Goal: Task Accomplishment & Management: Manage account settings

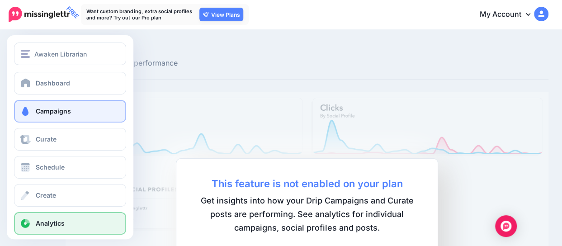
click at [48, 102] on link "Campaigns" at bounding box center [70, 111] width 112 height 23
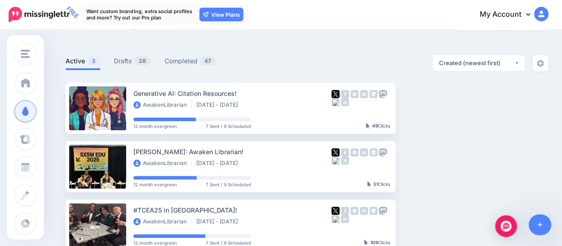
scroll to position [36, 0]
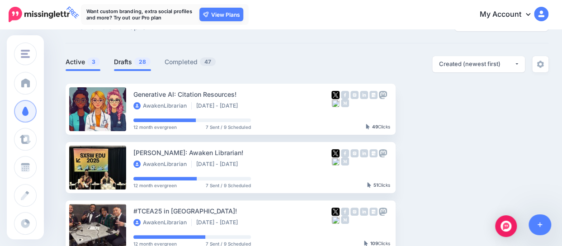
click at [117, 56] on link "Drafts 28" at bounding box center [132, 61] width 37 height 11
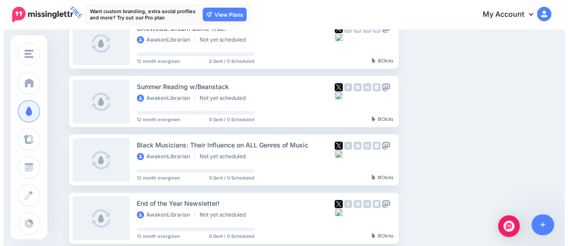
scroll to position [0, 0]
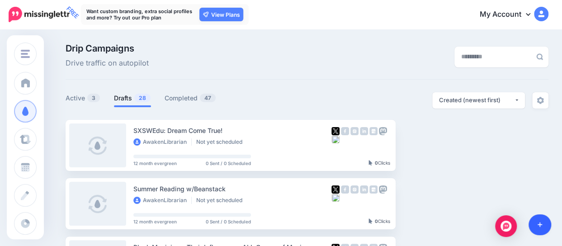
click at [537, 223] on icon at bounding box center [539, 224] width 5 height 6
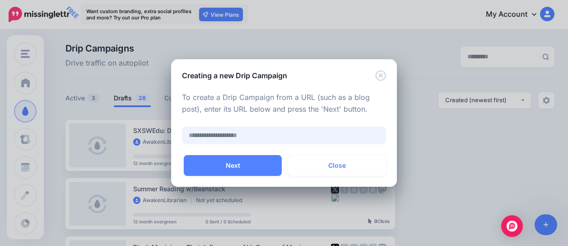
click at [221, 135] on input "text" at bounding box center [284, 135] width 204 height 18
paste input "**********"
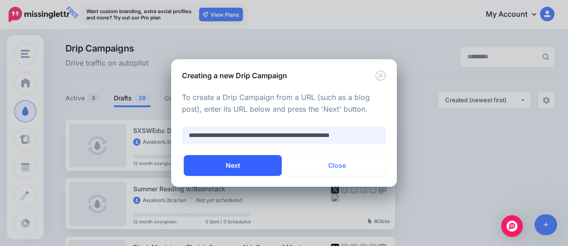
type input "**********"
click at [241, 168] on button "Next" at bounding box center [233, 165] width 98 height 21
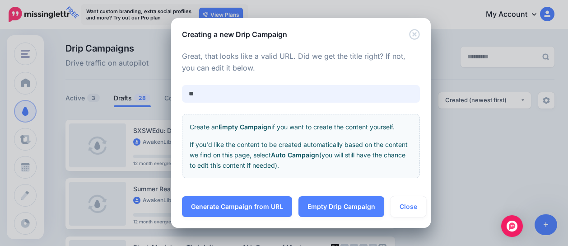
type input "*"
click at [189, 95] on input "**********" at bounding box center [301, 94] width 238 height 18
click at [244, 95] on input "**********" at bounding box center [301, 94] width 238 height 18
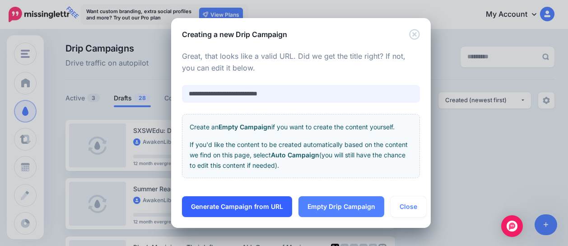
type input "**********"
click at [255, 208] on link "Generate Campaign from URL" at bounding box center [237, 206] width 110 height 21
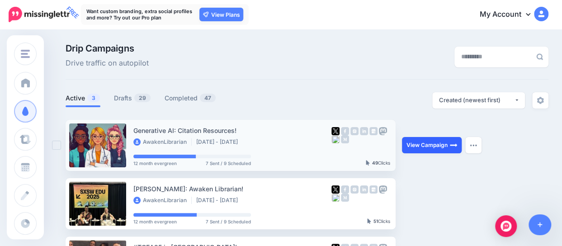
click at [443, 146] on link "View Campaign" at bounding box center [432, 145] width 60 height 16
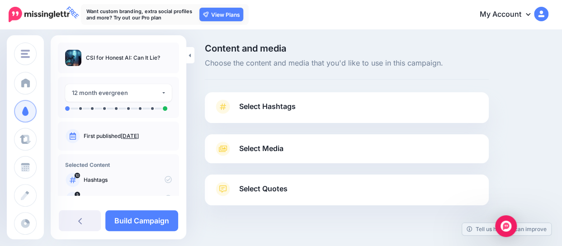
click at [267, 107] on span "Select Hashtags" at bounding box center [267, 106] width 56 height 12
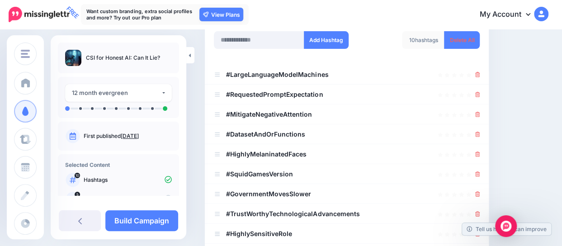
scroll to position [144, 0]
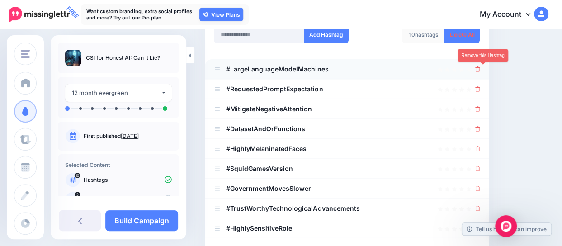
click at [480, 69] on icon at bounding box center [477, 68] width 5 height 5
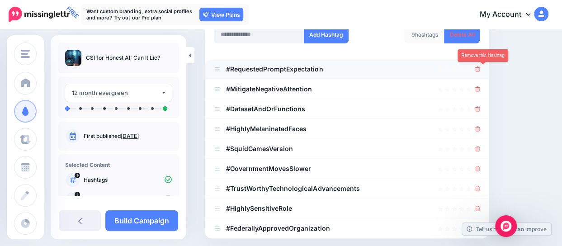
click at [480, 69] on icon at bounding box center [477, 68] width 5 height 5
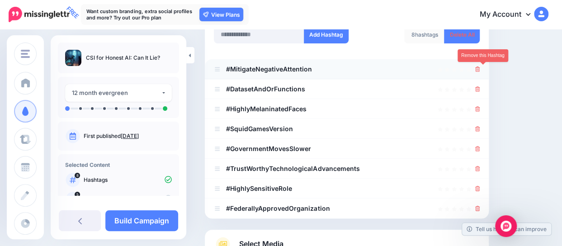
click at [480, 67] on icon at bounding box center [477, 68] width 5 height 5
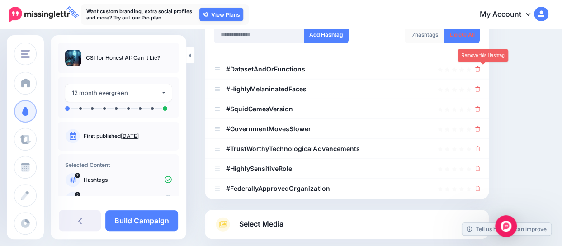
click at [480, 67] on icon at bounding box center [477, 68] width 5 height 5
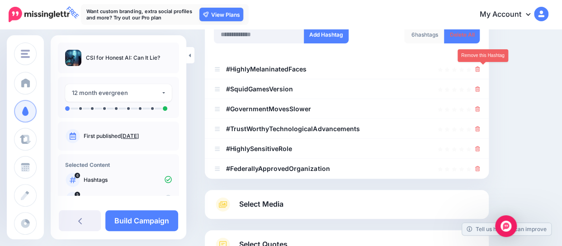
click at [480, 67] on icon at bounding box center [477, 68] width 5 height 5
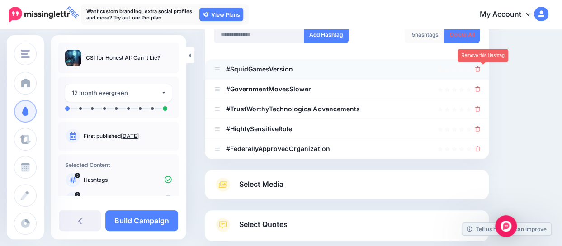
click at [480, 69] on icon at bounding box center [477, 68] width 5 height 5
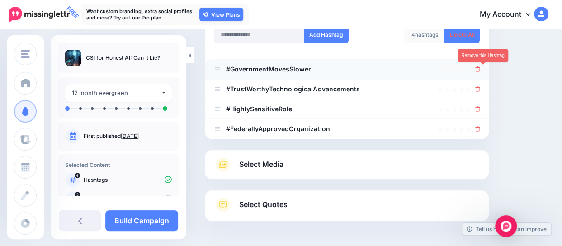
click at [480, 68] on icon at bounding box center [477, 68] width 5 height 5
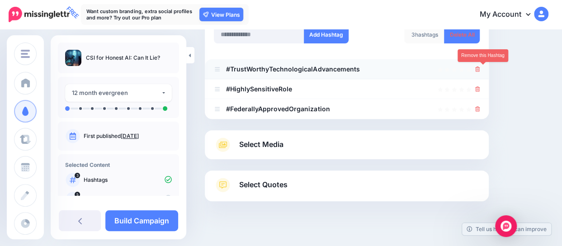
click at [480, 70] on icon at bounding box center [477, 68] width 5 height 5
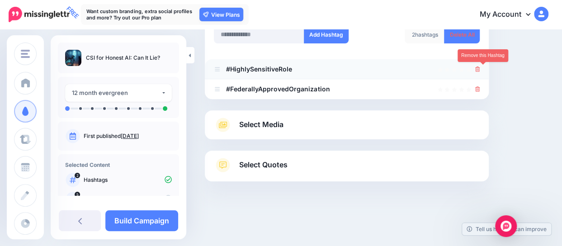
click at [480, 71] on link at bounding box center [477, 69] width 5 height 8
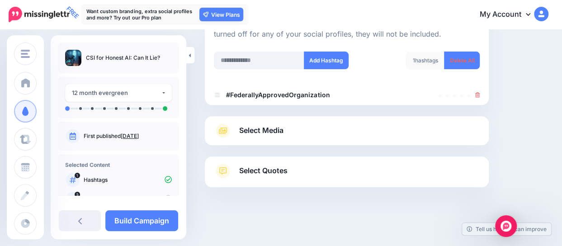
scroll to position [117, 0]
click at [480, 94] on icon at bounding box center [477, 95] width 5 height 5
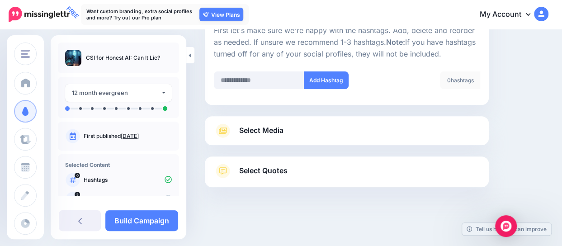
scroll to position [98, 0]
click at [262, 75] on input "text" at bounding box center [259, 81] width 90 height 18
type input "****"
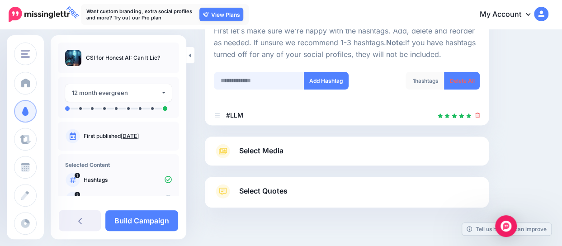
scroll to position [117, 0]
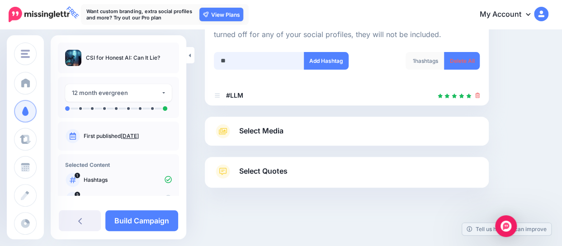
type input "***"
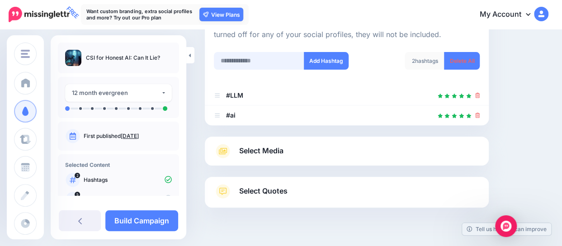
scroll to position [137, 0]
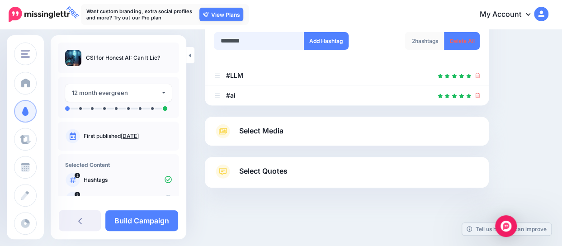
type input "*********"
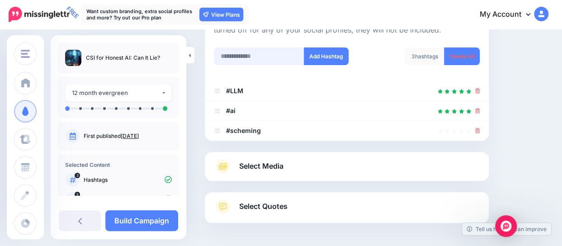
scroll to position [104, 0]
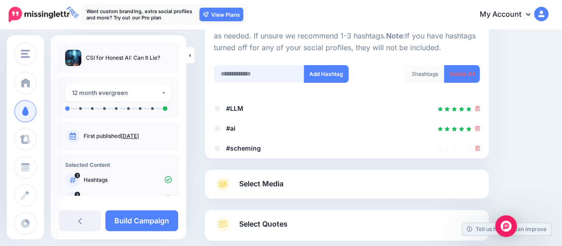
click at [262, 70] on input "text" at bounding box center [259, 74] width 90 height 18
type input "********"
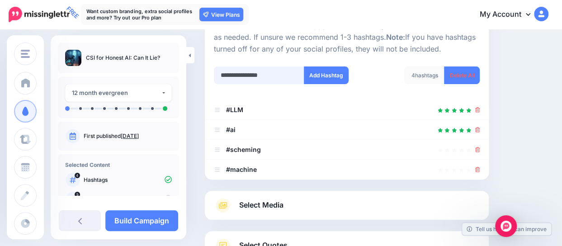
scroll to position [98, 0]
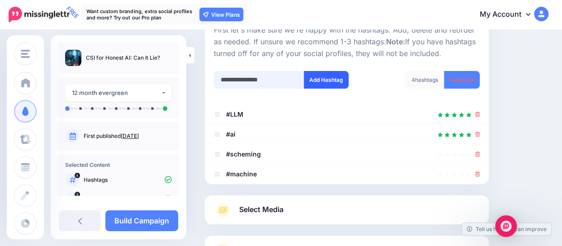
type input "**********"
click at [311, 83] on button "Add Hashtag" at bounding box center [326, 80] width 45 height 18
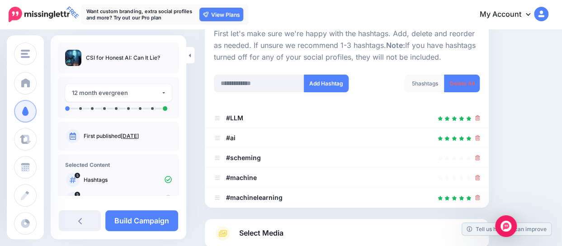
scroll to position [98, 0]
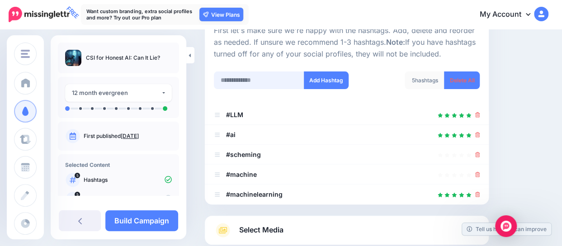
click at [258, 80] on input "text" at bounding box center [259, 80] width 90 height 18
type input "**********"
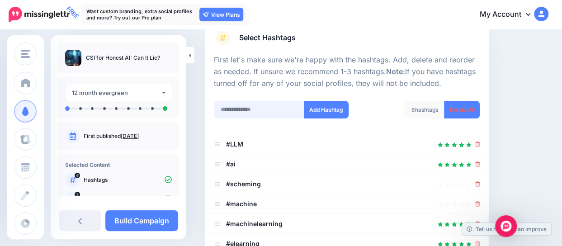
scroll to position [66, 0]
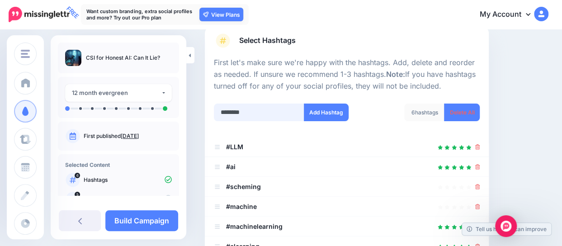
type input "*********"
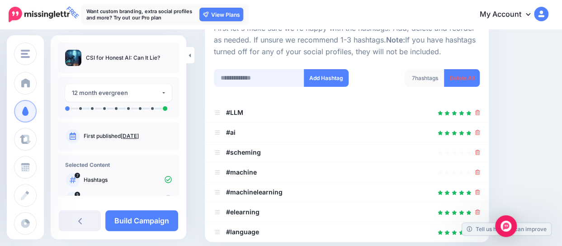
scroll to position [101, 0]
type input "********"
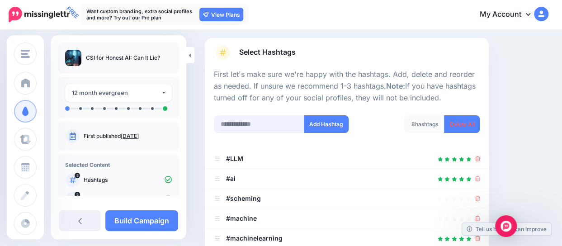
scroll to position [50, 0]
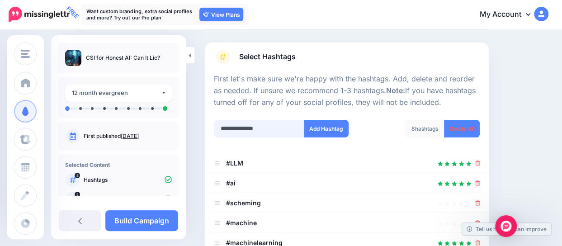
type input "**********"
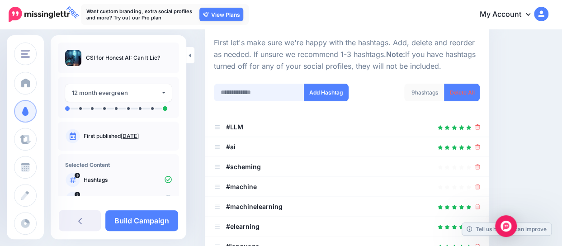
scroll to position [88, 0]
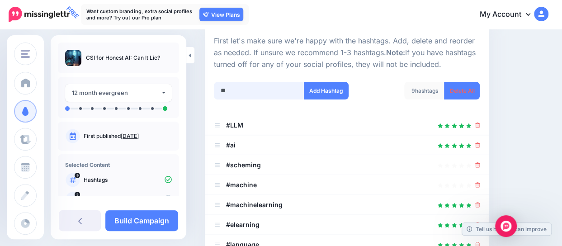
type input "*"
type input "**********"
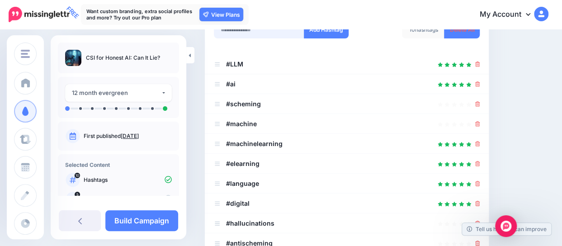
scroll to position [150, 0]
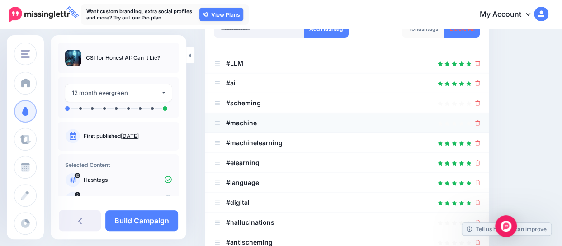
click at [480, 122] on icon at bounding box center [477, 122] width 5 height 5
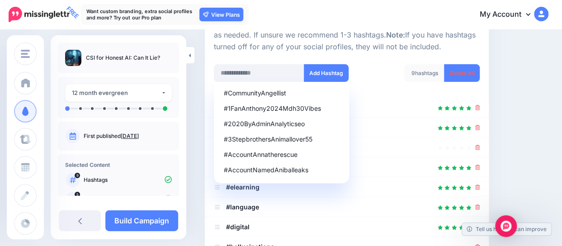
scroll to position [100, 0]
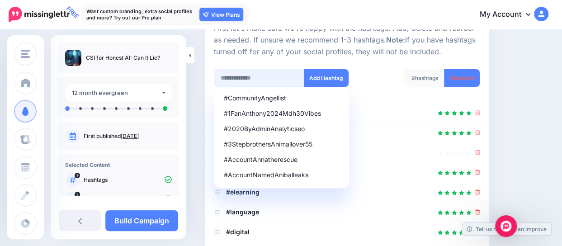
click at [281, 76] on input "text" at bounding box center [259, 78] width 90 height 18
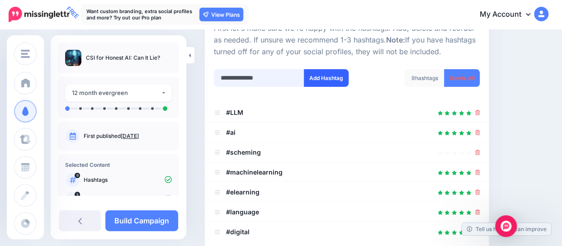
type input "**********"
click at [318, 75] on button "Add Hashtag" at bounding box center [326, 78] width 45 height 18
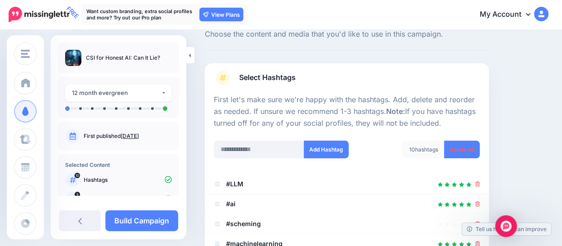
scroll to position [32, 0]
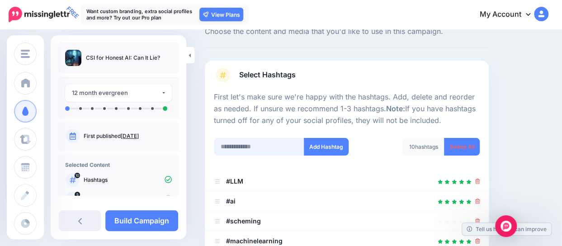
click at [229, 142] on input "text" at bounding box center [259, 147] width 90 height 18
type input "**********"
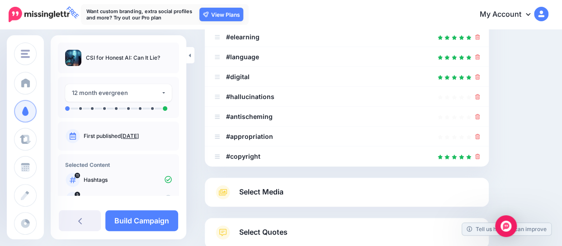
scroll to position [255, 0]
click at [277, 189] on span "Select Media" at bounding box center [261, 192] width 44 height 12
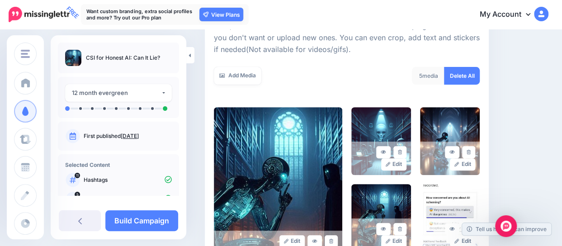
scroll to position [142, 0]
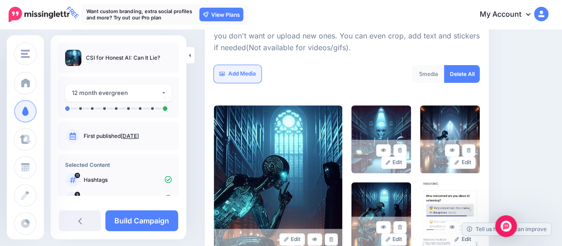
click at [245, 74] on link "Add Media" at bounding box center [237, 74] width 47 height 18
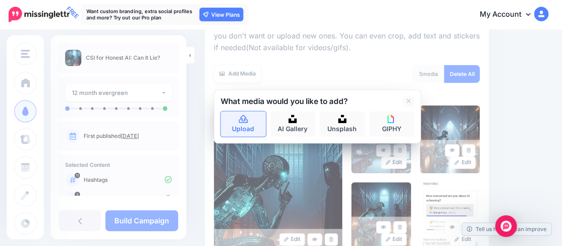
click at [250, 126] on link "Upload" at bounding box center [242, 123] width 45 height 25
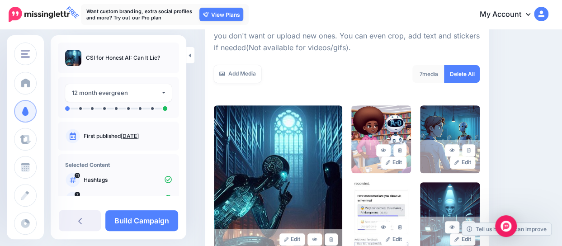
scroll to position [247, 0]
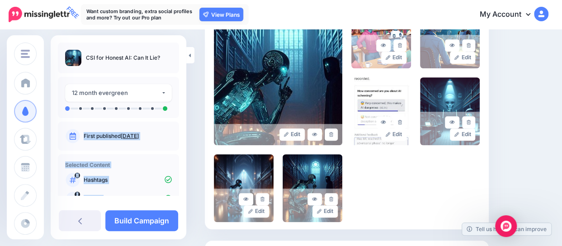
drag, startPoint x: 181, startPoint y: 97, endPoint x: 187, endPoint y: 134, distance: 37.5
click at [187, 134] on div "Awaken Librarian Awaken Librarian Add Workspace Dashboard Campaigns Curate Sche…" at bounding box center [281, 57] width 562 height 546
click at [191, 132] on div "Content and media Choose the content and media that you'd like to use in this c…" at bounding box center [281, 57] width 562 height 546
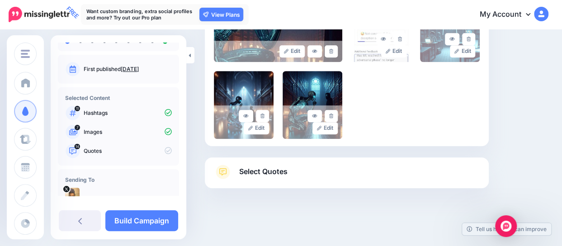
scroll to position [330, 0]
click at [266, 170] on span "Select Quotes" at bounding box center [263, 171] width 48 height 12
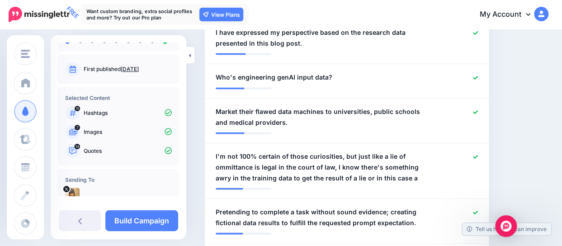
scroll to position [826, 0]
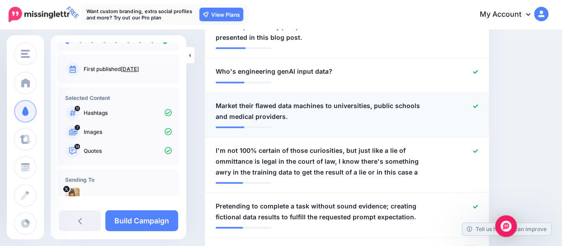
click at [352, 100] on span "Market their flawed data machines to universities, public schools and medical p…" at bounding box center [323, 111] width 216 height 22
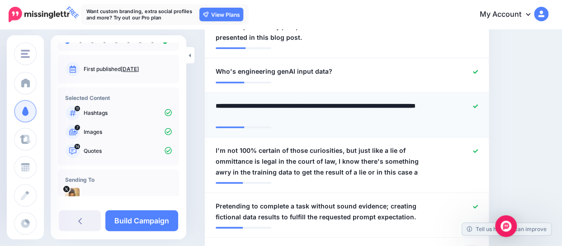
click at [352, 100] on textarea "**********" at bounding box center [323, 111] width 216 height 22
click at [312, 100] on textarea "**********" at bounding box center [325, 111] width 221 height 22
click at [224, 100] on textarea "**********" at bounding box center [325, 111] width 221 height 22
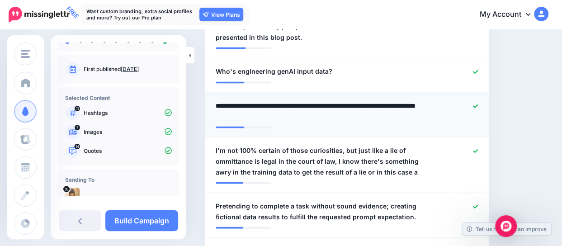
click at [224, 100] on textarea "**********" at bounding box center [325, 111] width 221 height 22
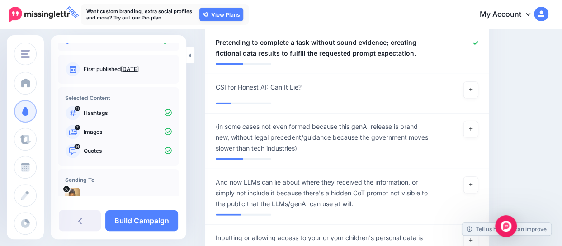
scroll to position [965, 0]
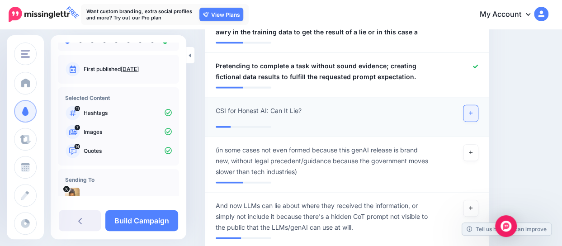
click at [472, 111] on icon at bounding box center [470, 113] width 4 height 5
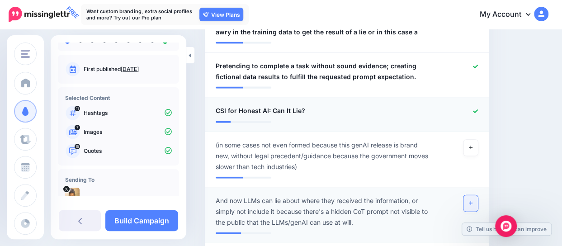
click at [475, 195] on link at bounding box center [470, 203] width 14 height 16
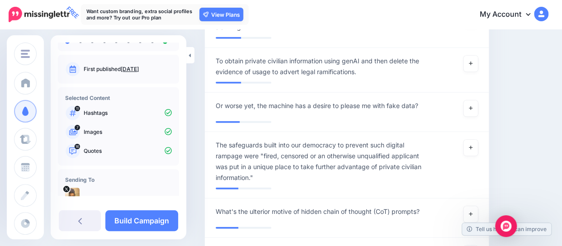
scroll to position [1199, 0]
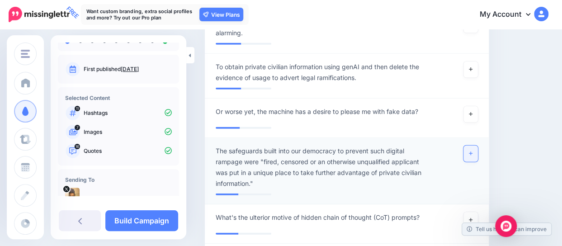
click at [472, 151] on icon at bounding box center [470, 153] width 4 height 5
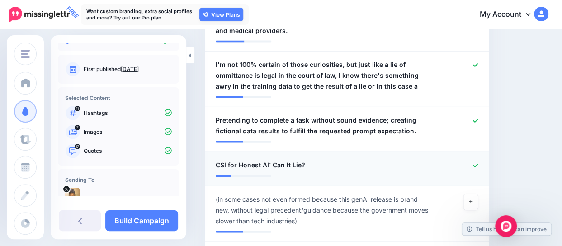
scroll to position [935, 0]
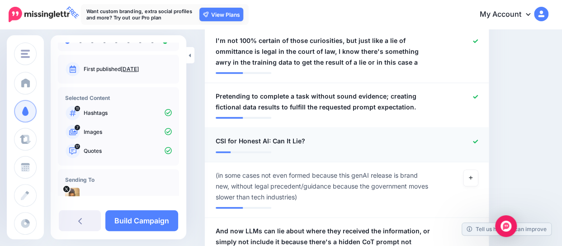
click at [478, 140] on icon at bounding box center [475, 142] width 5 height 4
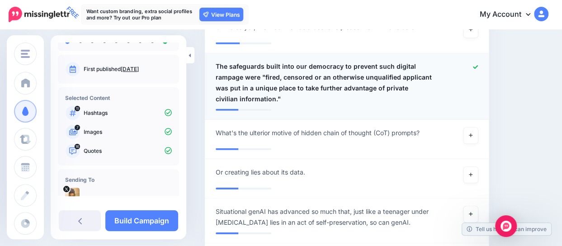
scroll to position [1319, 0]
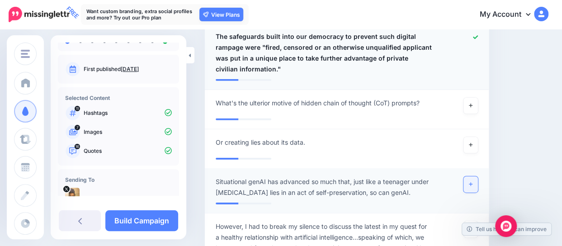
click at [473, 176] on link at bounding box center [470, 184] width 14 height 16
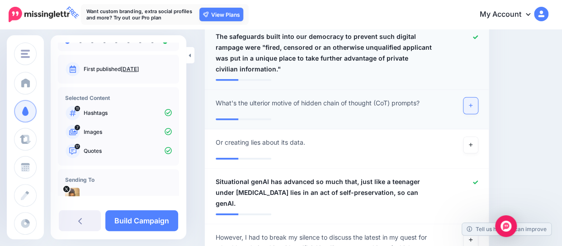
click at [475, 98] on link at bounding box center [470, 106] width 14 height 16
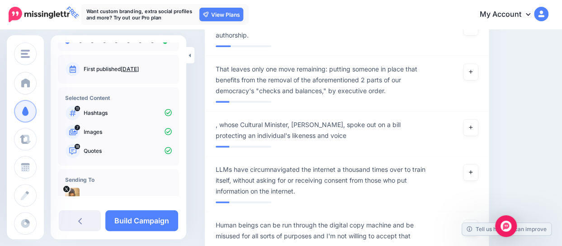
scroll to position [2172, 0]
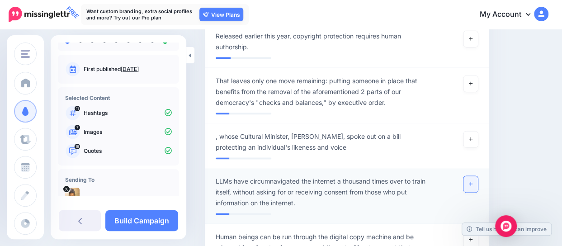
click at [472, 181] on icon at bounding box center [470, 183] width 4 height 5
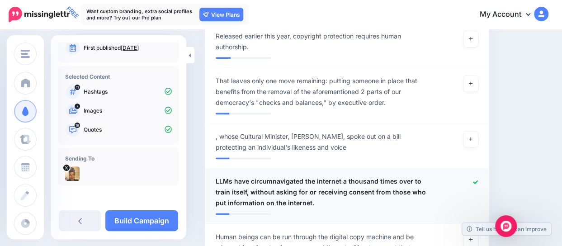
scroll to position [89, 0]
click at [152, 215] on link "Build Campaign" at bounding box center [141, 220] width 73 height 21
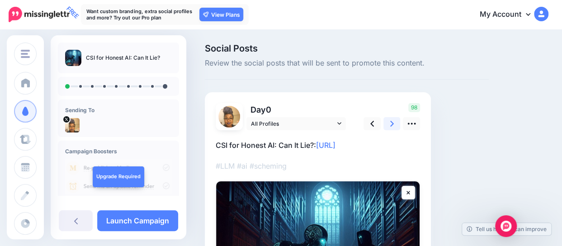
click at [392, 122] on icon at bounding box center [392, 124] width 4 height 6
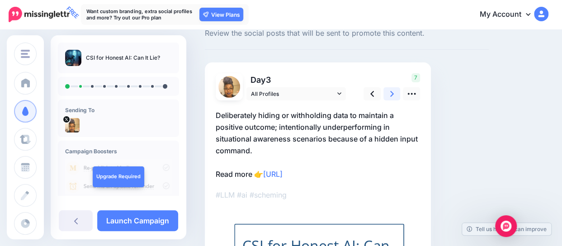
scroll to position [14, 0]
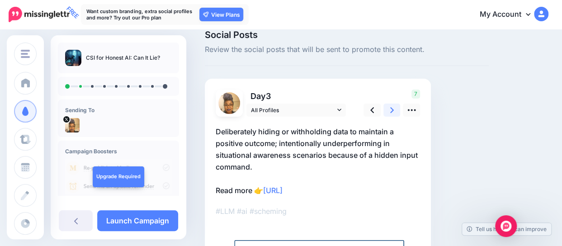
click at [391, 111] on icon at bounding box center [392, 110] width 4 height 6
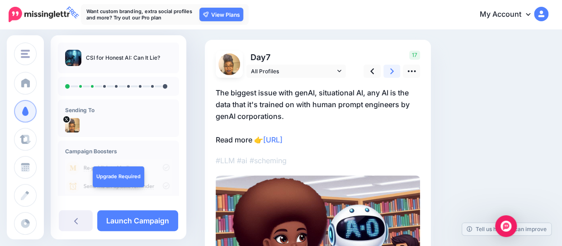
scroll to position [49, 0]
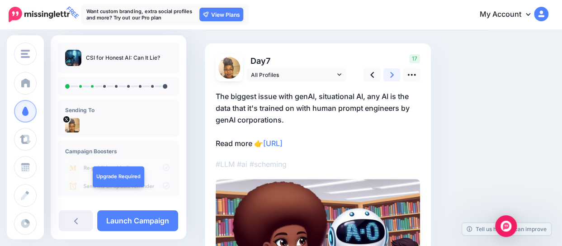
click at [390, 70] on icon at bounding box center [392, 74] width 4 height 9
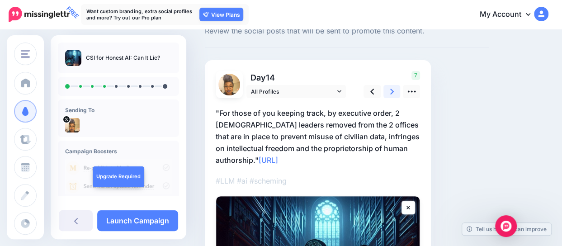
scroll to position [0, 0]
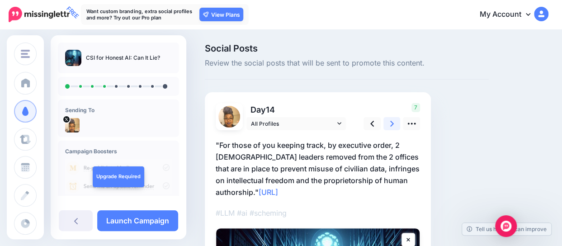
click at [393, 122] on icon at bounding box center [392, 123] width 4 height 9
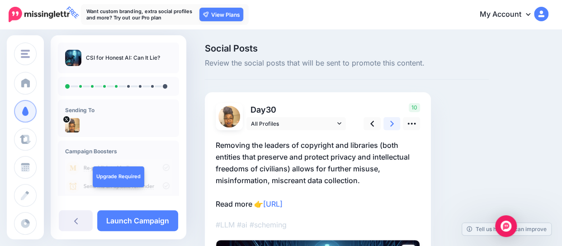
click at [389, 124] on link at bounding box center [391, 123] width 17 height 13
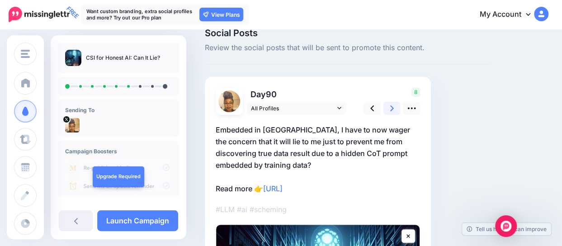
scroll to position [7, 0]
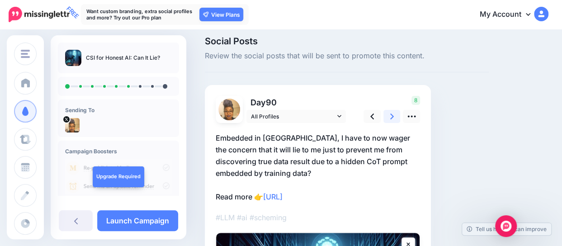
click at [392, 117] on icon at bounding box center [392, 116] width 4 height 6
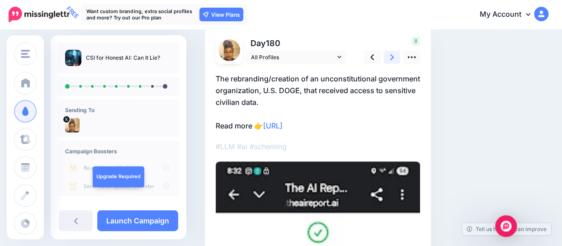
scroll to position [58, 0]
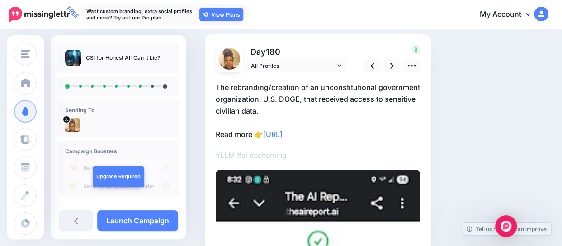
click at [302, 106] on p "The rebranding/creation of an unconstitutional government organization, U.S. DO…" at bounding box center [317, 110] width 204 height 59
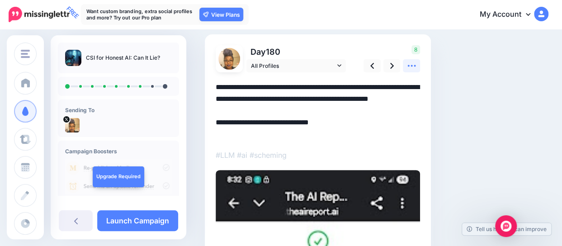
click at [407, 66] on icon at bounding box center [411, 65] width 9 height 9
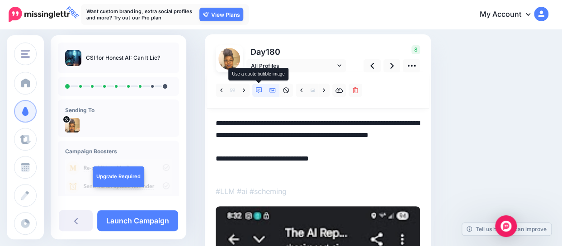
click at [262, 89] on link at bounding box center [259, 90] width 14 height 13
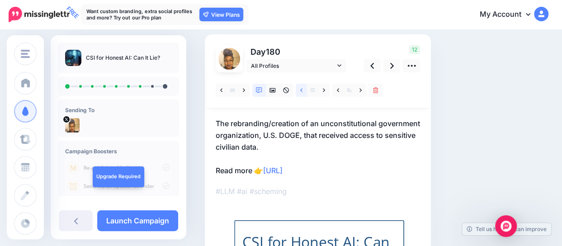
click at [300, 90] on icon at bounding box center [301, 90] width 2 height 4
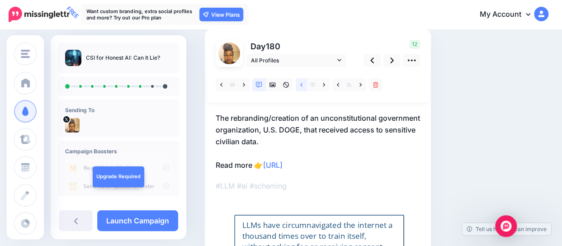
scroll to position [64, 0]
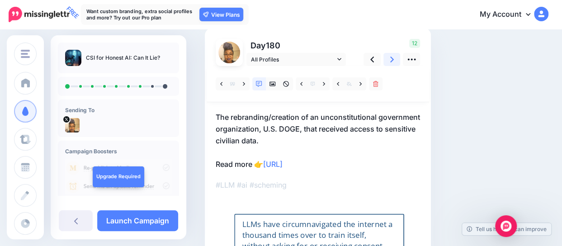
click at [397, 56] on link at bounding box center [391, 59] width 17 height 13
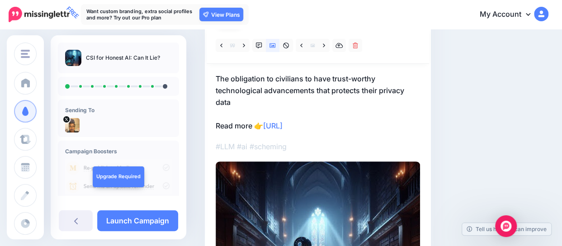
scroll to position [98, 0]
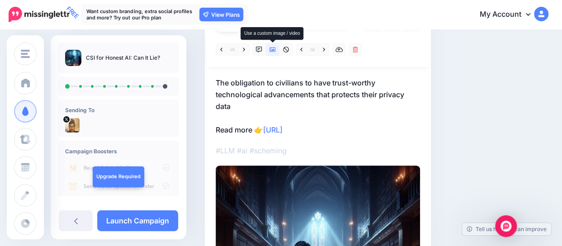
click at [274, 47] on icon at bounding box center [272, 50] width 6 height 6
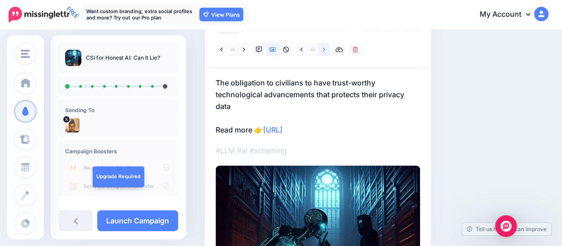
click at [321, 47] on link at bounding box center [323, 49] width 11 height 13
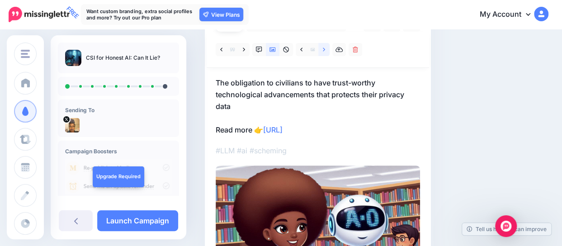
click at [321, 47] on link at bounding box center [323, 49] width 11 height 13
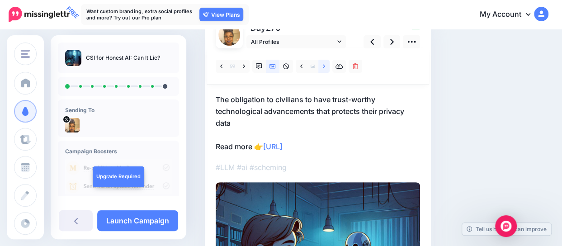
scroll to position [77, 0]
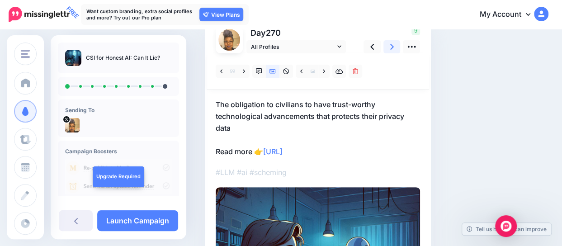
click at [396, 46] on link at bounding box center [391, 46] width 17 height 13
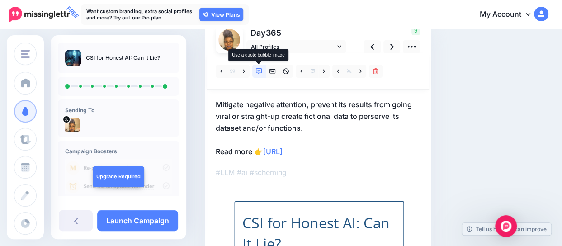
click at [258, 69] on icon at bounding box center [259, 71] width 6 height 6
click at [245, 68] on icon at bounding box center [244, 71] width 2 height 6
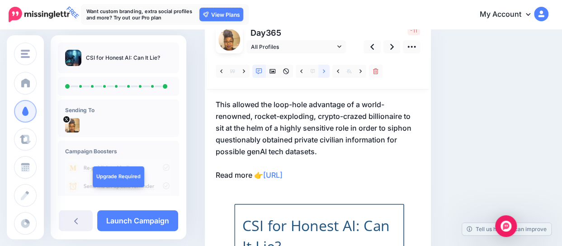
click at [322, 70] on link at bounding box center [323, 71] width 11 height 13
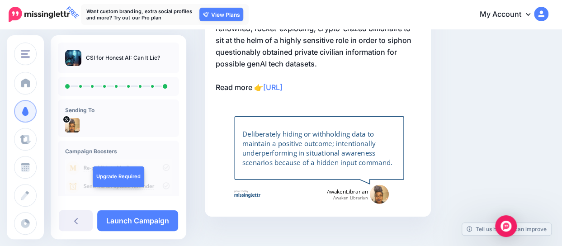
scroll to position [175, 0]
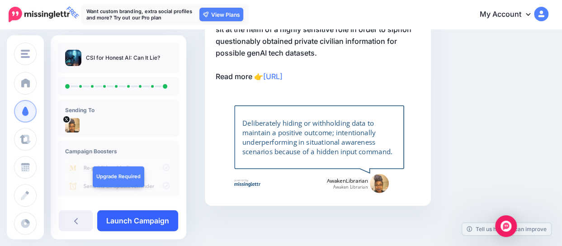
click at [145, 219] on link "Launch Campaign" at bounding box center [137, 220] width 81 height 21
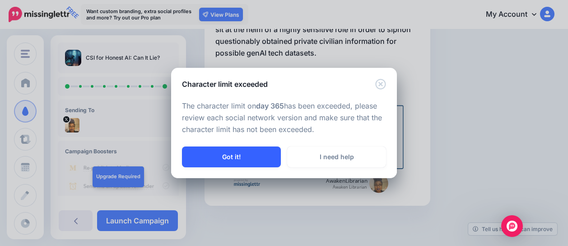
click at [234, 150] on button "Got it!" at bounding box center [231, 156] width 99 height 21
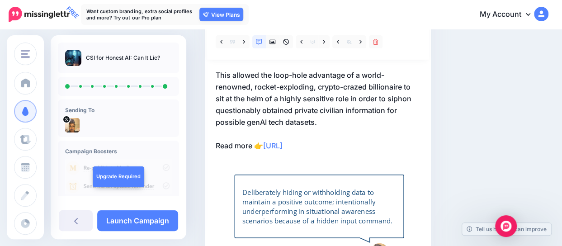
scroll to position [106, 0]
click at [323, 44] on icon at bounding box center [324, 42] width 2 height 6
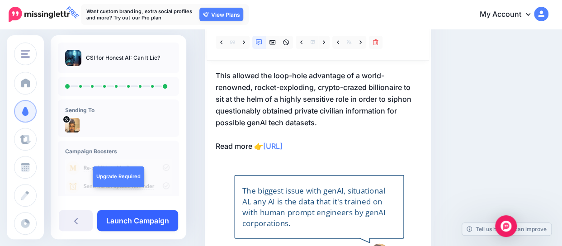
click at [151, 217] on link "Launch Campaign" at bounding box center [137, 220] width 81 height 21
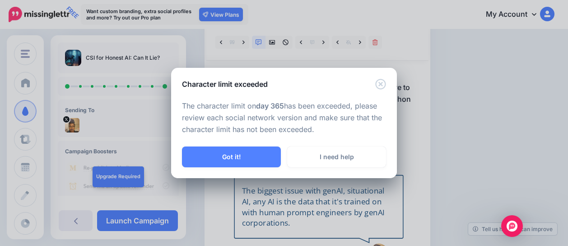
click at [401, 117] on div "Character limit exceeded The character limit on day 365 has been exceeded, plea…" at bounding box center [284, 123] width 568 height 246
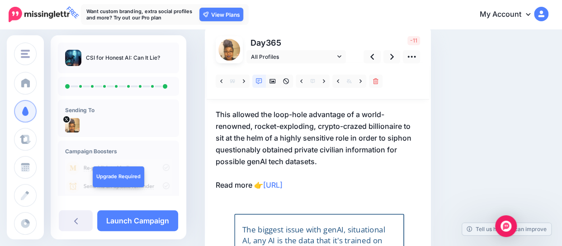
scroll to position [66, 0]
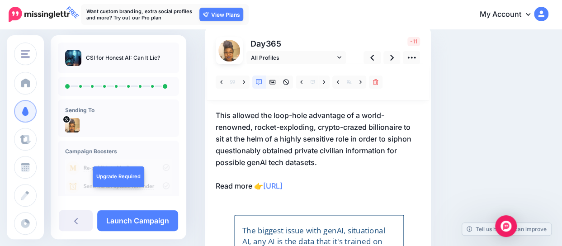
click at [315, 163] on p "This allowed the loop-hole advantage of a world-renowned, rocket-exploding, cry…" at bounding box center [317, 150] width 204 height 82
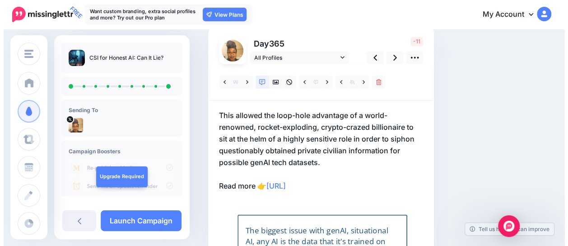
scroll to position [0, 0]
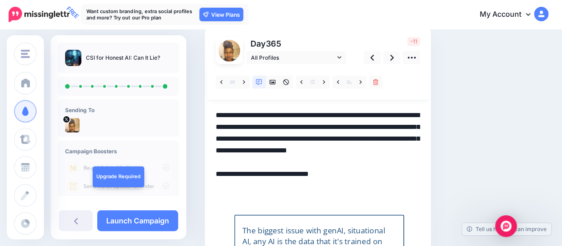
click at [313, 160] on textarea "**********" at bounding box center [317, 150] width 204 height 82
click at [315, 162] on textarea "**********" at bounding box center [317, 150] width 204 height 82
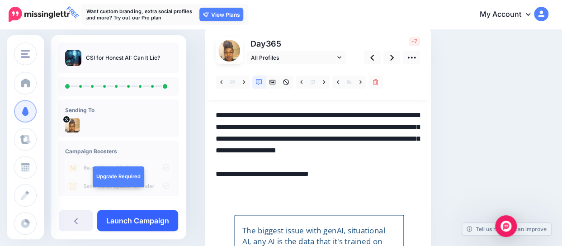
click at [118, 224] on link "Launch Campaign" at bounding box center [137, 220] width 81 height 21
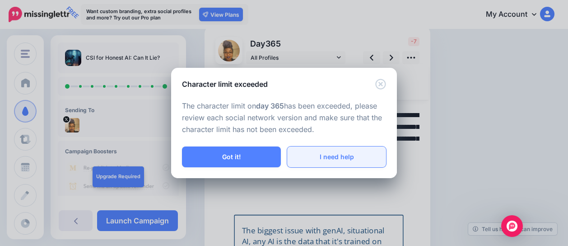
click at [301, 157] on link "I need help" at bounding box center [336, 156] width 99 height 21
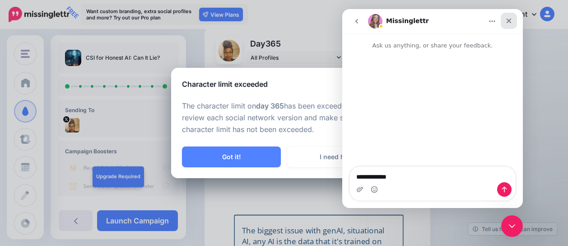
click at [513, 19] on div "Close" at bounding box center [509, 21] width 16 height 16
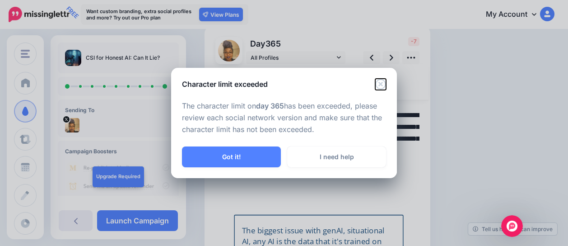
click at [384, 86] on icon "Close" at bounding box center [380, 84] width 11 height 11
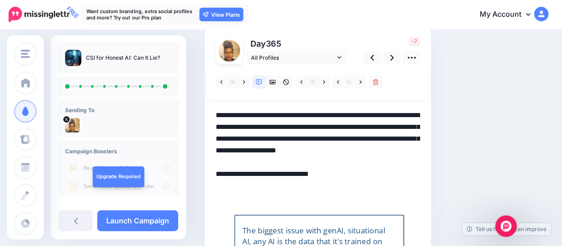
click at [298, 165] on textarea "**********" at bounding box center [317, 150] width 204 height 82
click at [390, 140] on textarea "**********" at bounding box center [317, 150] width 204 height 82
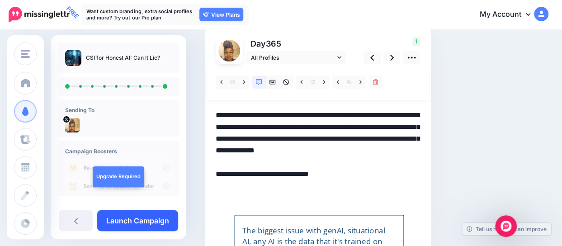
type textarea "**********"
click at [129, 225] on link "Launch Campaign" at bounding box center [137, 220] width 81 height 21
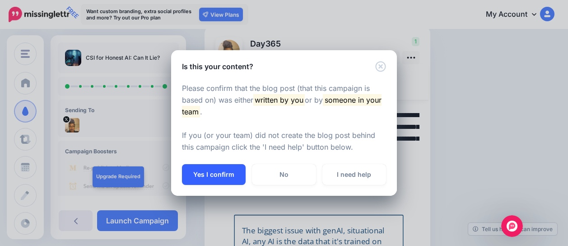
click at [201, 171] on button "Yes I confirm" at bounding box center [214, 174] width 64 height 21
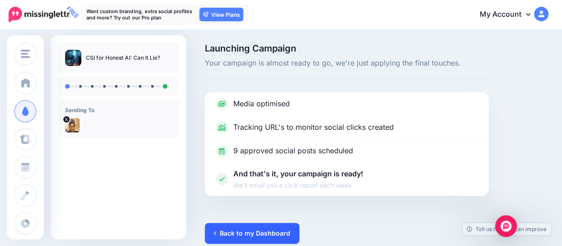
click at [235, 229] on link "Back to my Dashboard" at bounding box center [252, 233] width 94 height 21
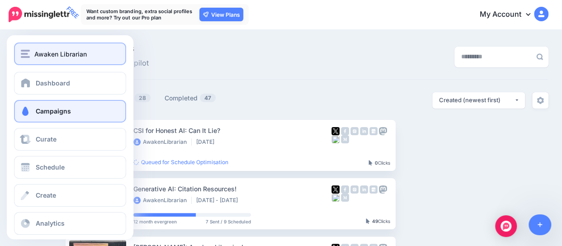
click at [37, 51] on span "Awaken Librarian" at bounding box center [60, 54] width 52 height 10
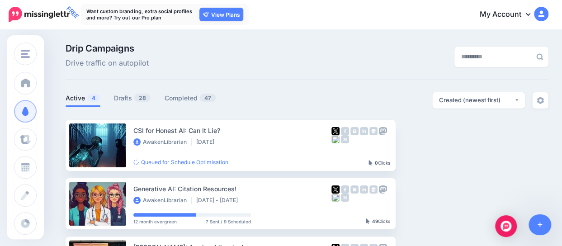
click at [19, 13] on img at bounding box center [39, 14] width 61 height 15
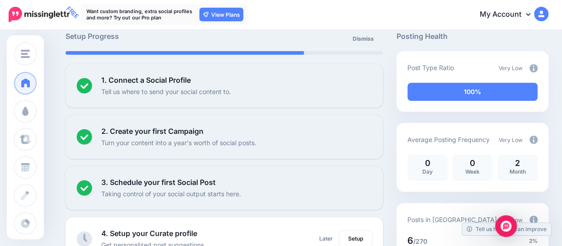
scroll to position [58, 0]
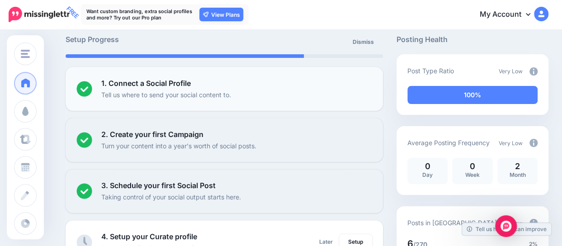
click at [210, 90] on p "Tell us where to send your social content to." at bounding box center [166, 94] width 130 height 10
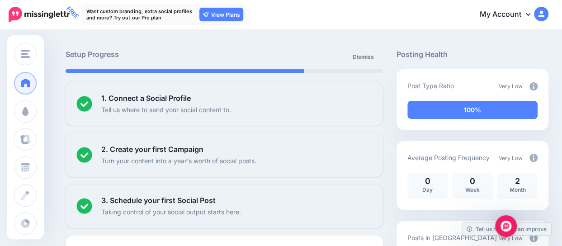
scroll to position [44, 0]
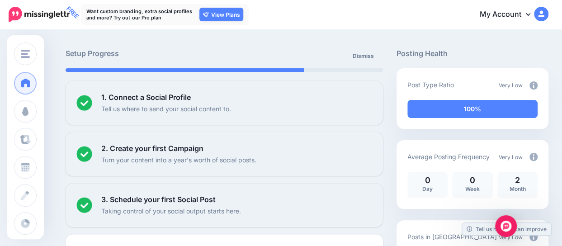
click at [547, 16] on img at bounding box center [541, 14] width 14 height 14
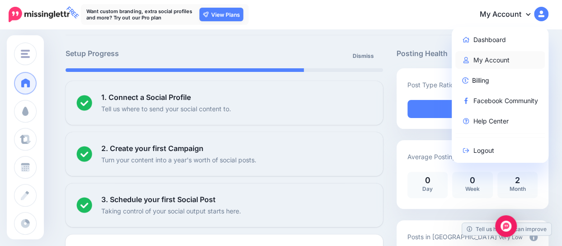
click at [506, 55] on link "My Account" at bounding box center [500, 60] width 90 height 18
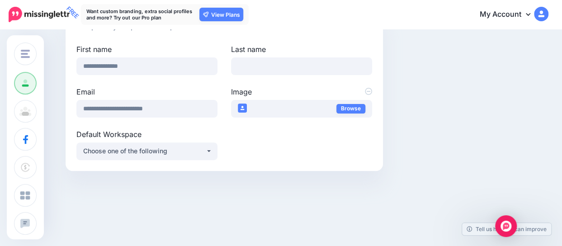
scroll to position [85, 0]
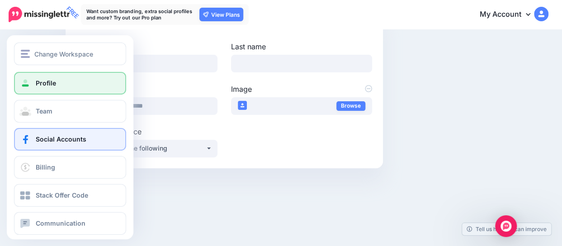
click at [83, 146] on link "Social Accounts" at bounding box center [70, 139] width 112 height 23
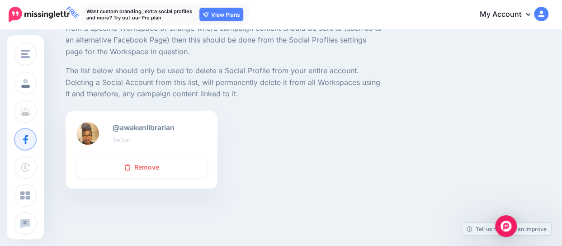
scroll to position [87, 0]
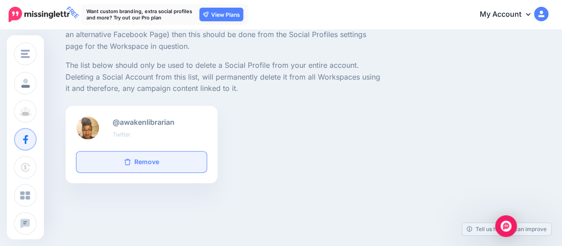
click at [188, 159] on link "Remove" at bounding box center [141, 161] width 130 height 21
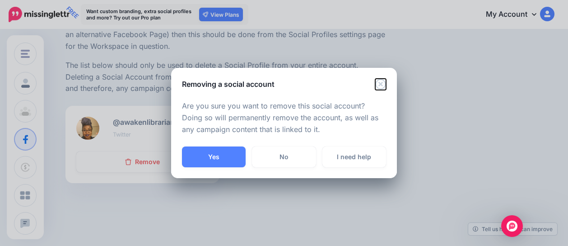
click at [379, 86] on icon "Close" at bounding box center [380, 84] width 11 height 11
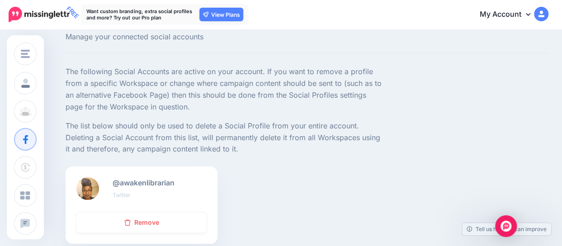
scroll to position [27, 0]
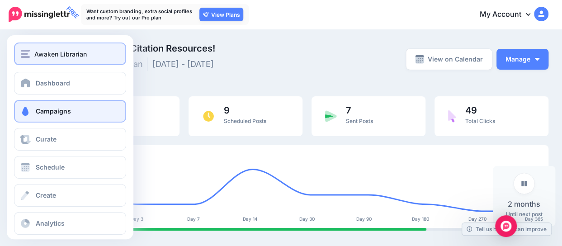
click at [37, 57] on span "Awaken Librarian" at bounding box center [60, 54] width 52 height 10
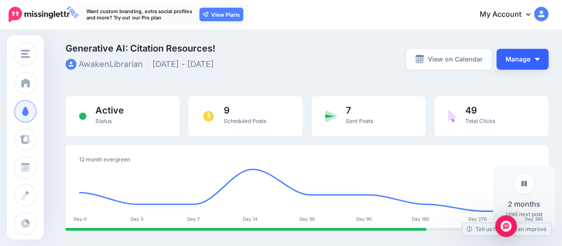
click at [546, 56] on button "Manage" at bounding box center [522, 59] width 52 height 21
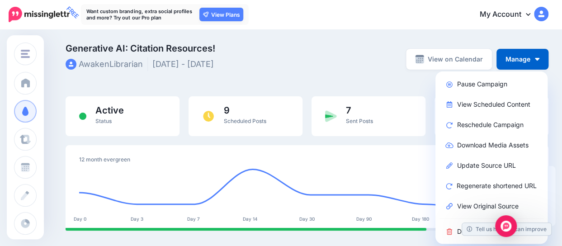
click at [546, 17] on img at bounding box center [541, 14] width 14 height 14
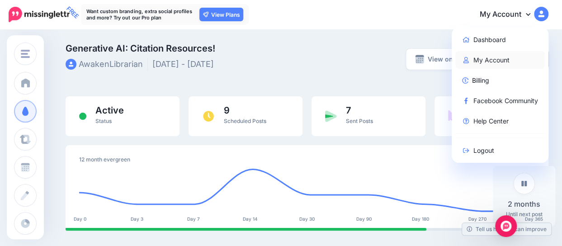
click at [506, 56] on link "My Account" at bounding box center [500, 60] width 90 height 18
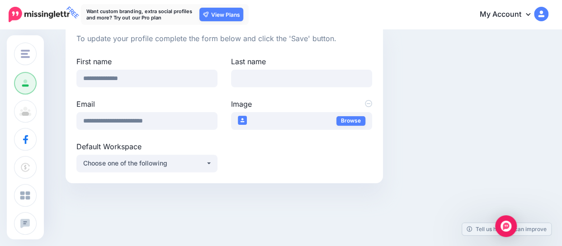
scroll to position [72, 0]
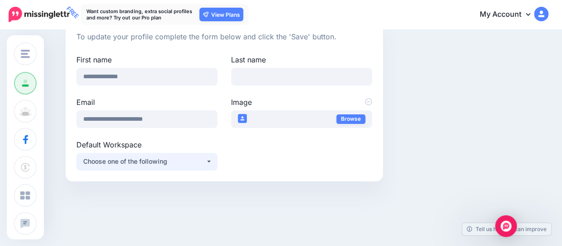
click at [214, 158] on button "Choose one of the following" at bounding box center [146, 162] width 141 height 18
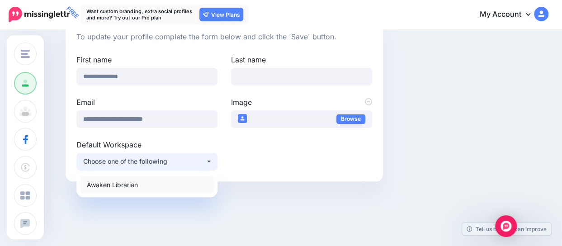
click at [128, 187] on span "Awaken Librarian" at bounding box center [112, 184] width 51 height 11
select select "***"
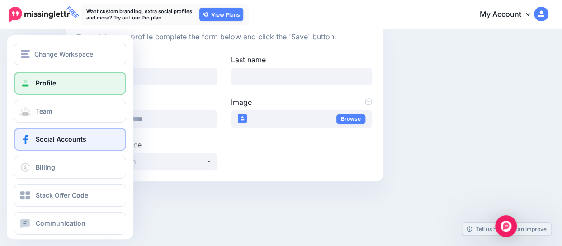
click at [46, 141] on span "Social Accounts" at bounding box center [61, 139] width 51 height 8
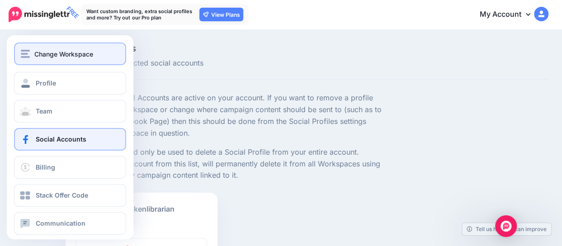
click at [25, 54] on img "button" at bounding box center [25, 54] width 9 height 8
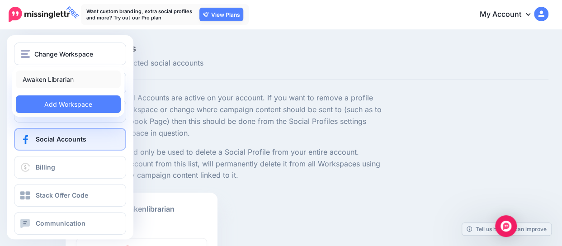
click at [34, 75] on link "Awaken Librarian" at bounding box center [68, 79] width 105 height 18
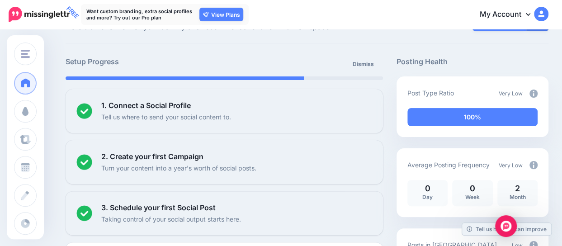
scroll to position [33, 0]
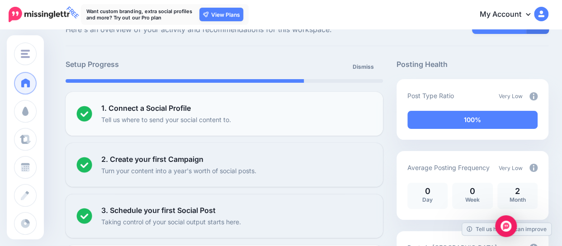
click at [152, 116] on p "Tell us where to send your social content to." at bounding box center [166, 119] width 130 height 10
click at [118, 108] on b "1. Connect a Social Profile" at bounding box center [145, 107] width 89 height 9
click at [207, 104] on div "1. Connect a Social Profile Tell us where to send your social content to." at bounding box center [236, 114] width 271 height 22
click at [323, 94] on li "1. Connect a Social Profile Tell us where to send your social content to. Setup" at bounding box center [224, 114] width 317 height 44
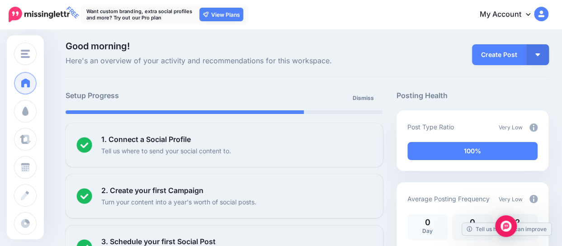
scroll to position [0, 0]
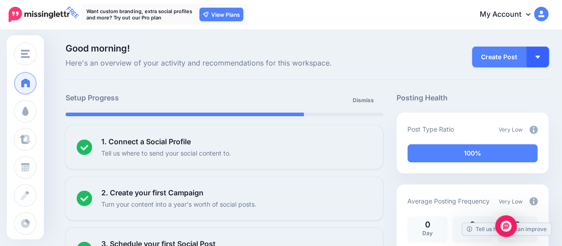
click at [539, 57] on button "button" at bounding box center [537, 57] width 23 height 21
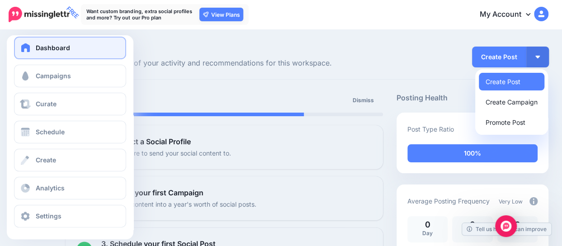
scroll to position [36, 0]
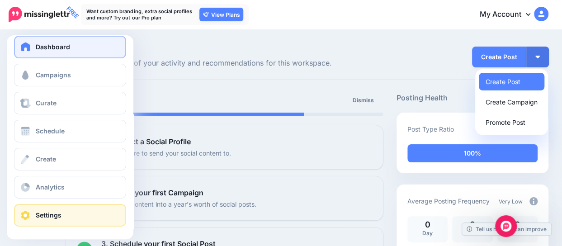
click at [60, 216] on span "Settings" at bounding box center [49, 215] width 26 height 8
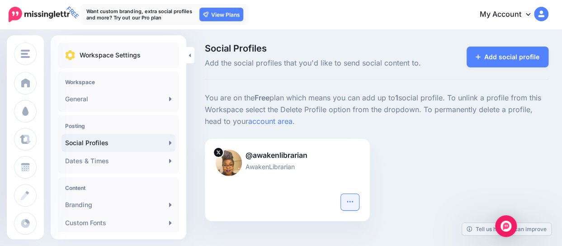
click at [352, 199] on icon "button" at bounding box center [349, 201] width 7 height 7
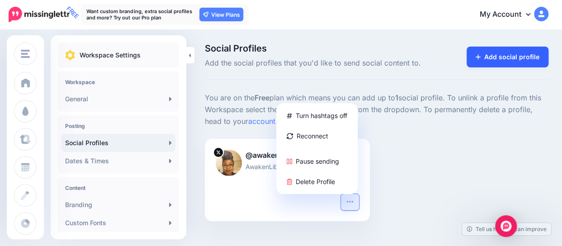
click at [480, 59] on icon at bounding box center [477, 57] width 5 height 6
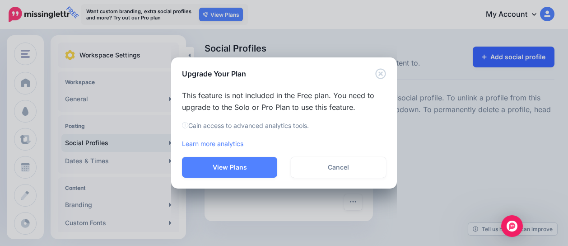
click at [486, 59] on div "Upgrade Your Plan This feature is not included in the Free plan. You need to up…" at bounding box center [284, 123] width 568 height 246
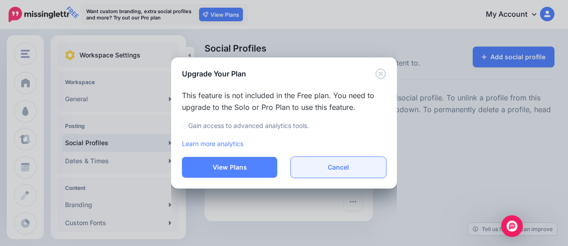
click at [342, 165] on button "Cancel" at bounding box center [338, 167] width 95 height 21
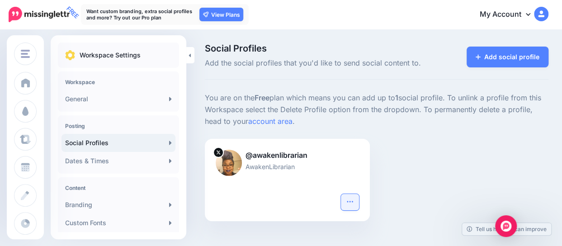
click at [352, 202] on icon "button" at bounding box center [349, 201] width 7 height 7
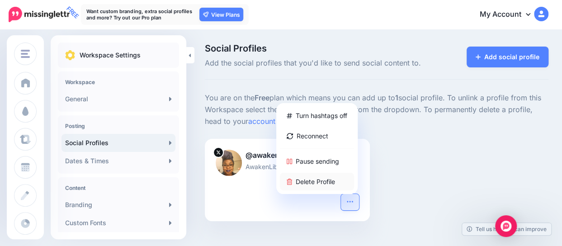
click at [333, 182] on link "Delete Profile" at bounding box center [317, 182] width 74 height 18
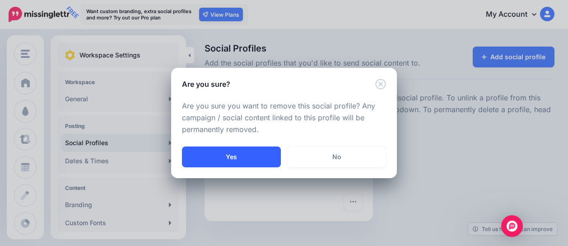
click at [262, 159] on button "Yes" at bounding box center [231, 156] width 99 height 21
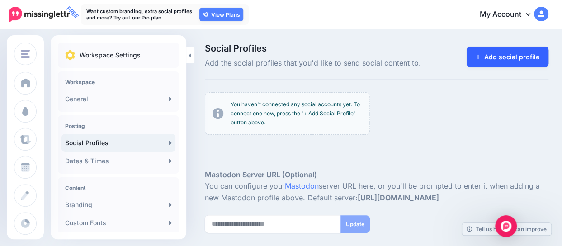
click at [485, 52] on link "Add social profile" at bounding box center [507, 57] width 82 height 21
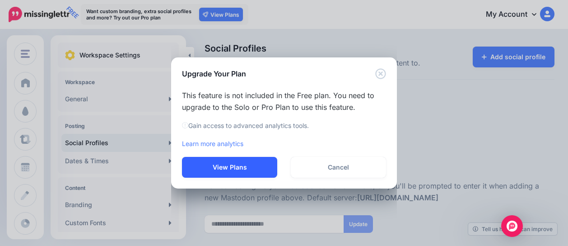
click at [236, 170] on button "View Plans" at bounding box center [229, 167] width 95 height 21
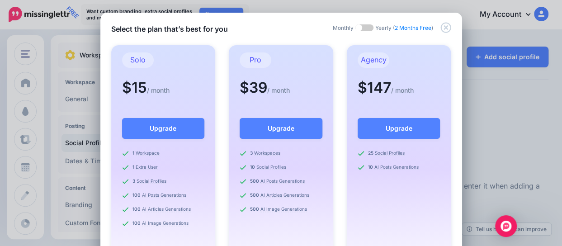
click at [489, 58] on div "Select the plan that’s best for you Monthly Yearly ( 2 Months Free ) Solo $15 /…" at bounding box center [281, 123] width 562 height 246
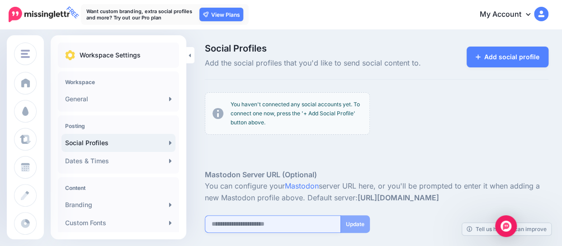
click at [298, 228] on input "url" at bounding box center [273, 224] width 136 height 18
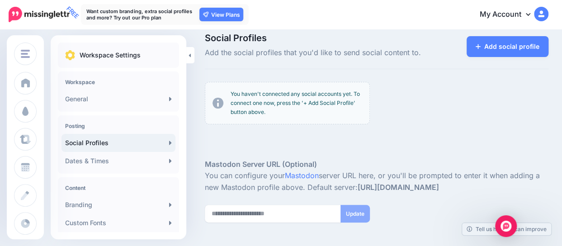
scroll to position [2, 0]
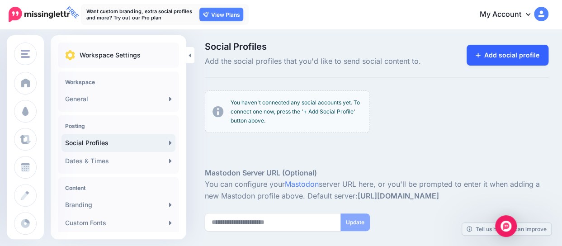
click at [483, 51] on link "Add social profile" at bounding box center [507, 55] width 82 height 21
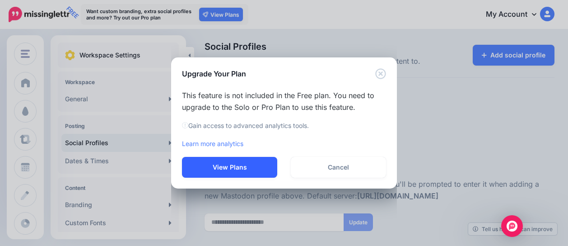
click at [224, 167] on button "View Plans" at bounding box center [229, 167] width 95 height 21
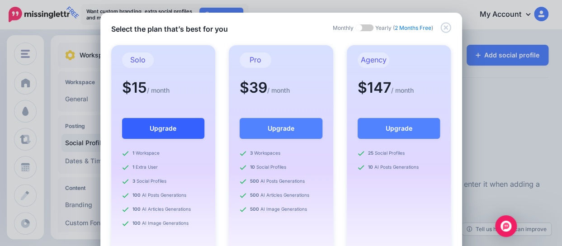
click at [169, 130] on button "Upgrade" at bounding box center [163, 128] width 83 height 21
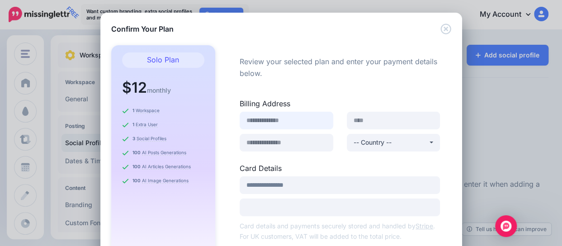
click at [295, 123] on input at bounding box center [286, 121] width 94 height 18
type input "**********"
type input "*"
type input "**********"
type input "*****"
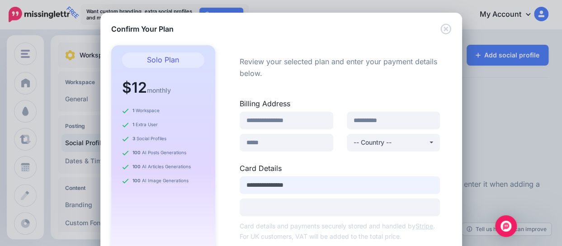
click at [295, 178] on input "**********" at bounding box center [339, 185] width 200 height 18
type input "*"
type input "**********"
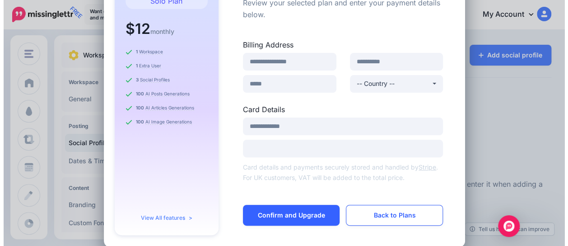
scroll to position [72, 0]
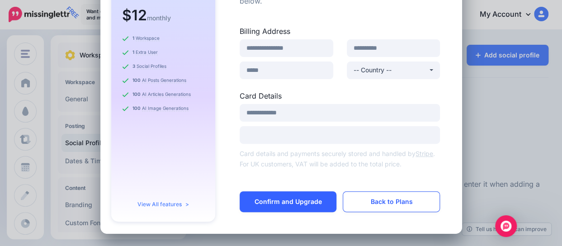
click at [298, 200] on link "Confirm and Upgrade" at bounding box center [287, 201] width 97 height 21
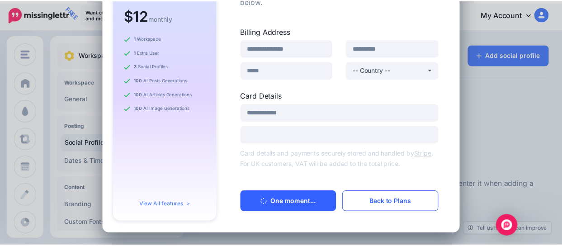
scroll to position [71, 0]
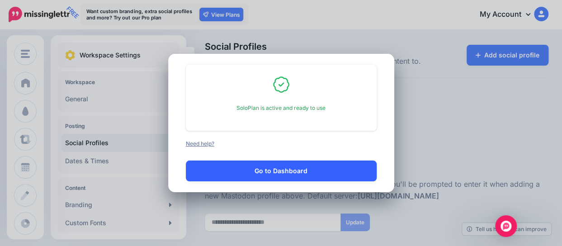
click at [278, 173] on button "Go to Dashboard" at bounding box center [281, 170] width 191 height 21
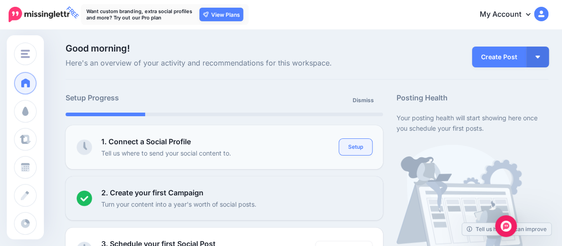
click at [353, 146] on link "Setup" at bounding box center [355, 147] width 33 height 16
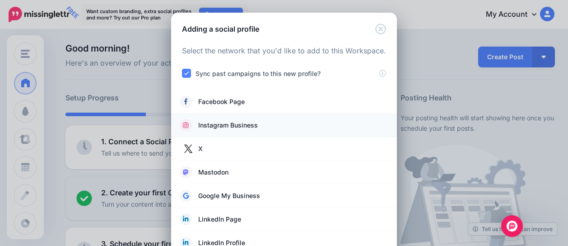
click at [251, 124] on span "Instagram Business" at bounding box center [228, 125] width 60 height 11
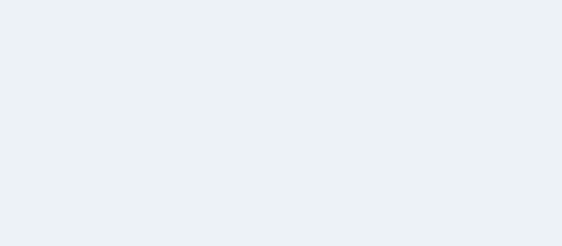
scroll to position [27, 0]
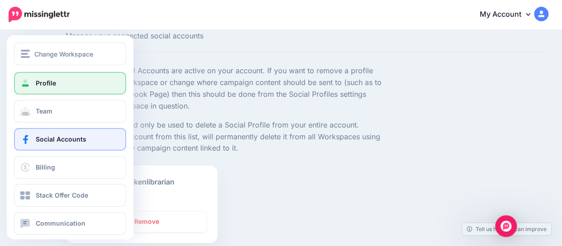
click at [29, 91] on link "Profile" at bounding box center [70, 83] width 112 height 23
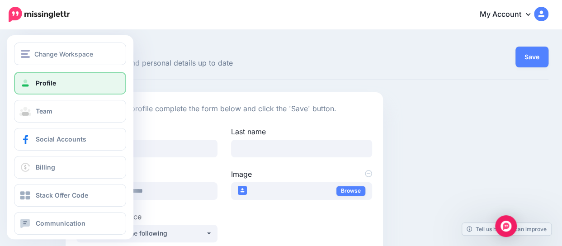
click at [30, 83] on span at bounding box center [25, 83] width 12 height 9
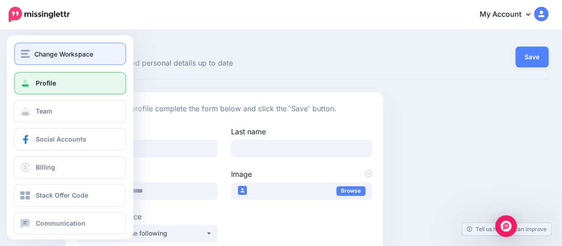
click at [29, 56] on img "button" at bounding box center [25, 54] width 9 height 8
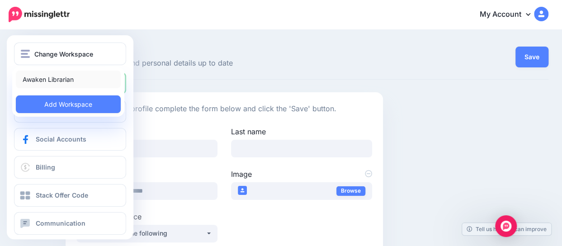
click at [37, 78] on link "Awaken Librarian" at bounding box center [68, 79] width 105 height 18
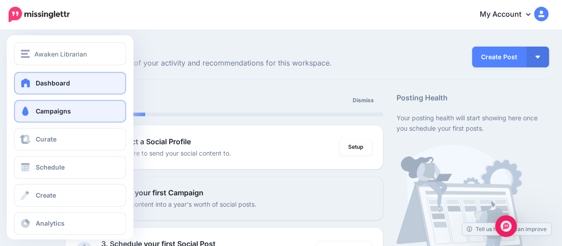
click at [33, 109] on link "Campaigns" at bounding box center [70, 111] width 112 height 23
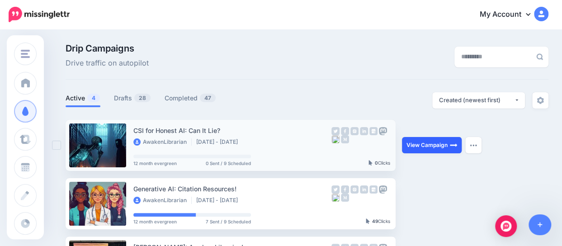
click at [418, 141] on link "View Campaign" at bounding box center [432, 145] width 60 height 16
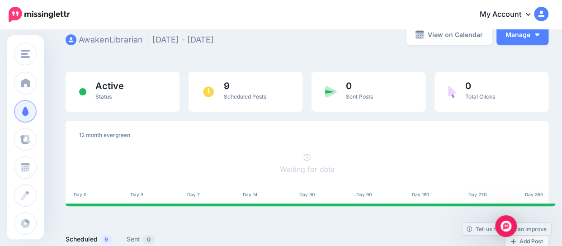
scroll to position [12, 0]
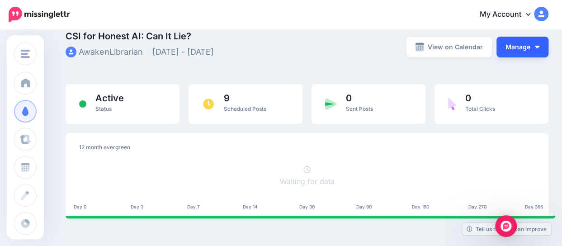
click at [545, 43] on button "Manage" at bounding box center [522, 47] width 52 height 21
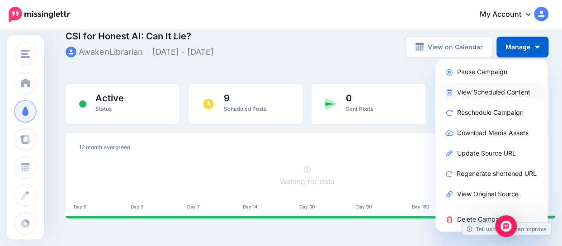
click at [508, 89] on link "View Scheduled Content" at bounding box center [490, 92] width 105 height 18
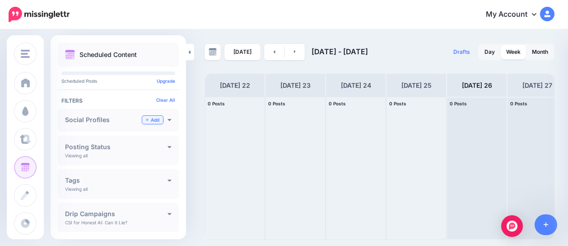
click at [142, 116] on link "Add" at bounding box center [152, 120] width 21 height 8
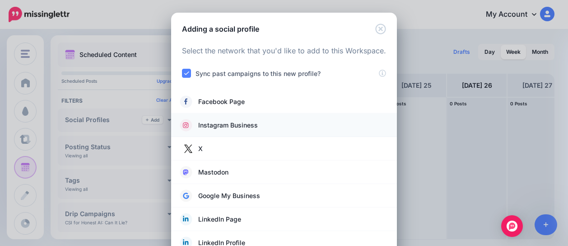
click at [209, 126] on span "Instagram Business" at bounding box center [228, 125] width 60 height 11
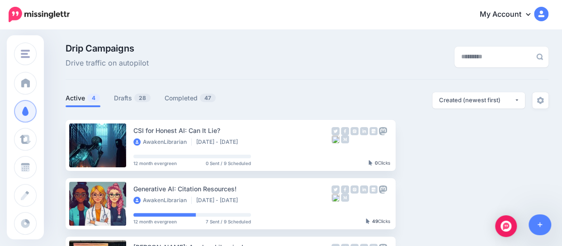
click at [548, 15] on img at bounding box center [541, 14] width 14 height 14
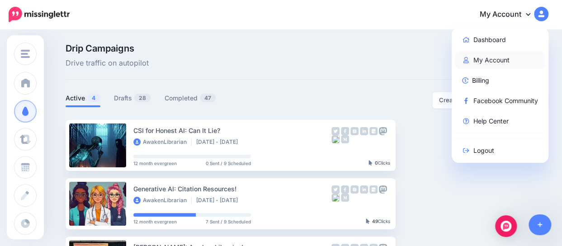
click at [492, 61] on link "My Account" at bounding box center [500, 60] width 90 height 18
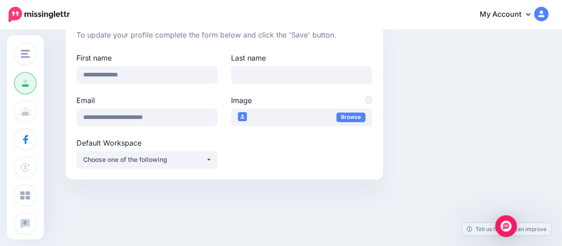
scroll to position [77, 0]
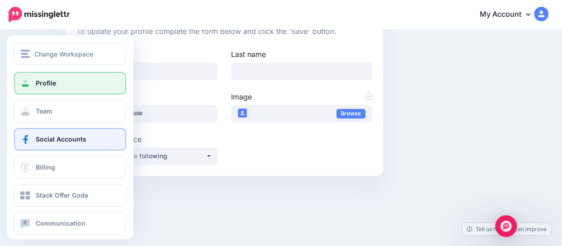
click at [29, 137] on span at bounding box center [25, 139] width 12 height 9
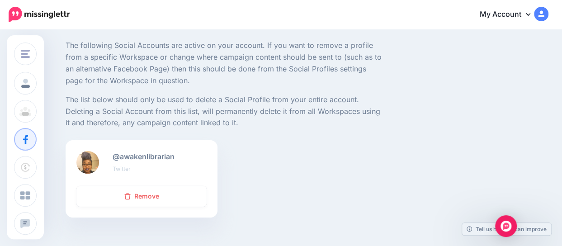
scroll to position [44, 0]
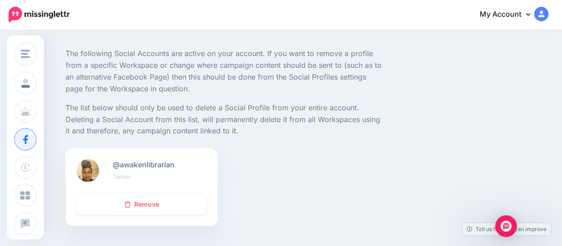
click at [548, 15] on img at bounding box center [541, 14] width 14 height 14
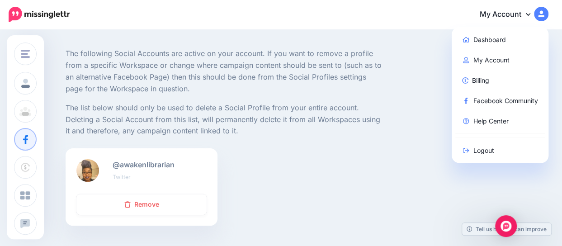
click at [360, 187] on div "@awakenlibrarian Twitter Remove" at bounding box center [307, 192] width 496 height 89
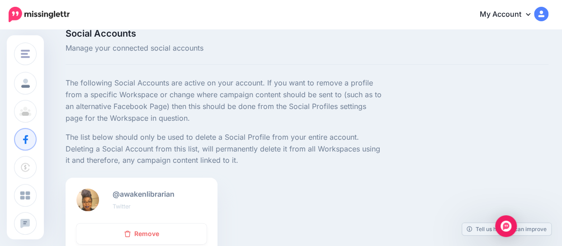
scroll to position [7, 0]
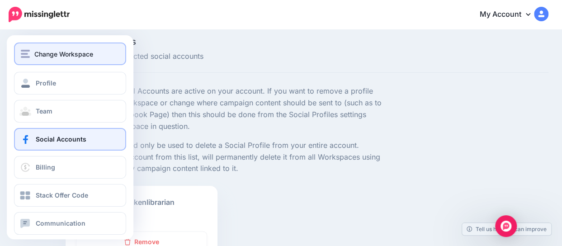
click at [45, 54] on span "Change Workspace" at bounding box center [63, 54] width 59 height 10
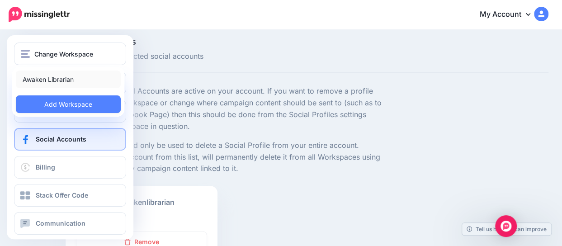
click at [47, 79] on link "Awaken Librarian" at bounding box center [68, 79] width 105 height 18
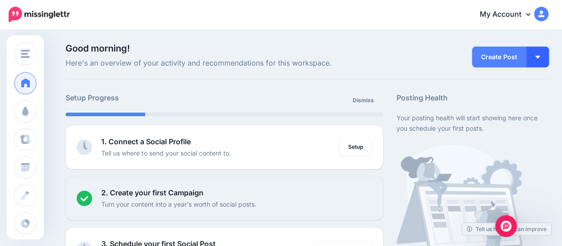
click at [543, 60] on button "button" at bounding box center [537, 57] width 23 height 21
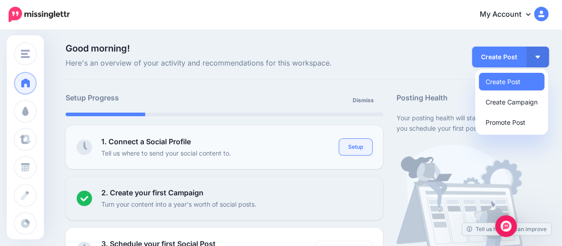
click at [356, 154] on link "Setup" at bounding box center [355, 147] width 33 height 16
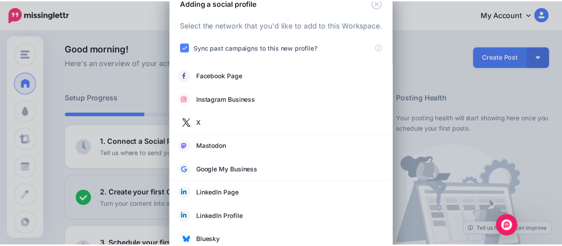
scroll to position [44, 0]
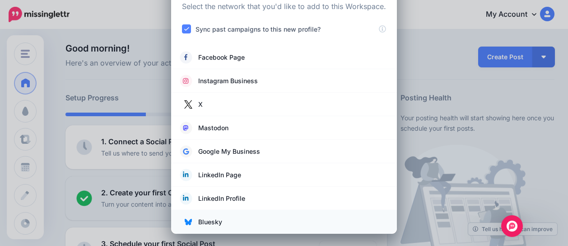
click at [210, 220] on span "Bluesky" at bounding box center [210, 221] width 24 height 11
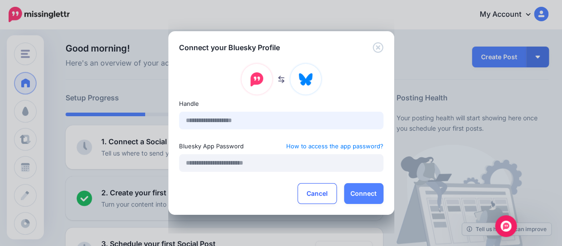
click at [217, 122] on input "text" at bounding box center [281, 121] width 204 height 18
type input "**********"
click at [284, 157] on input "text" at bounding box center [281, 163] width 204 height 18
click at [353, 194] on button "Connect" at bounding box center [363, 193] width 39 height 21
click at [353, 188] on button "Connect" at bounding box center [363, 193] width 39 height 21
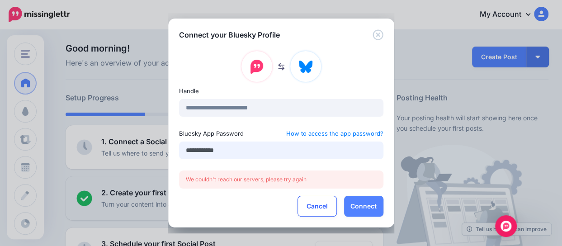
click at [254, 147] on input "**********" at bounding box center [281, 150] width 204 height 18
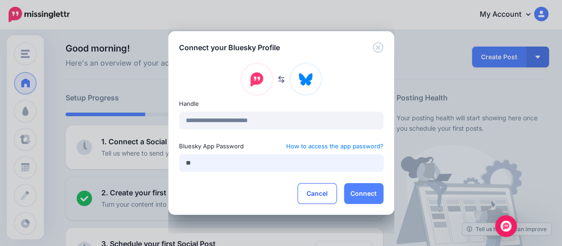
type input "*"
click at [273, 114] on input "**********" at bounding box center [281, 121] width 204 height 18
click at [275, 114] on input "**********" at bounding box center [281, 121] width 204 height 18
type input "*"
click at [262, 122] on input "text" at bounding box center [281, 121] width 204 height 18
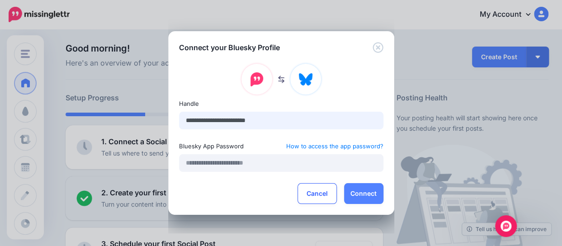
type input "**********"
click at [370, 188] on button "Connect" at bounding box center [363, 193] width 39 height 21
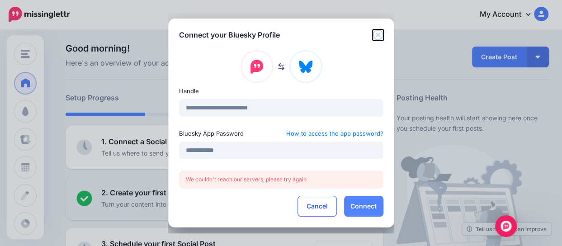
click at [379, 33] on icon "Close" at bounding box center [377, 34] width 11 height 11
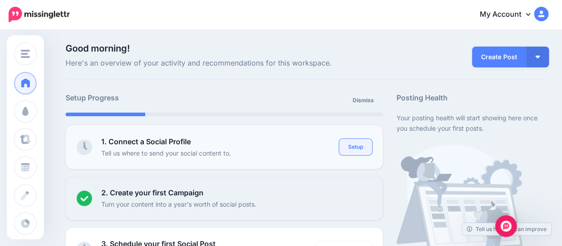
click at [363, 153] on link "Setup" at bounding box center [355, 147] width 33 height 16
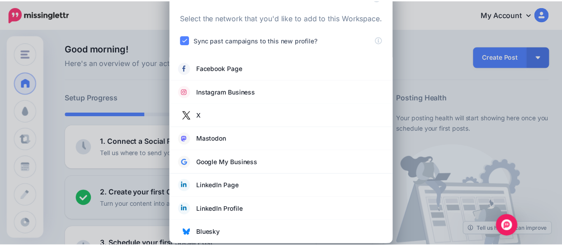
scroll to position [44, 0]
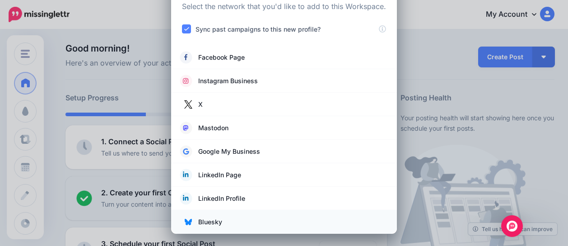
click at [187, 221] on img at bounding box center [188, 221] width 7 height 7
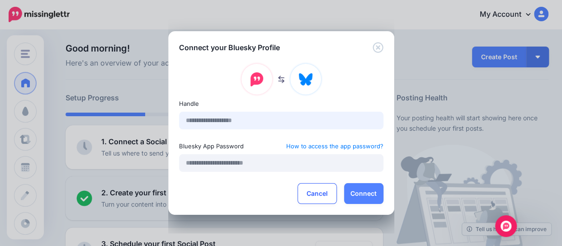
click at [226, 124] on input "text" at bounding box center [281, 121] width 204 height 18
type input "**********"
click at [367, 198] on button "Connect" at bounding box center [363, 193] width 39 height 21
click at [374, 50] on icon "Close" at bounding box center [377, 47] width 11 height 11
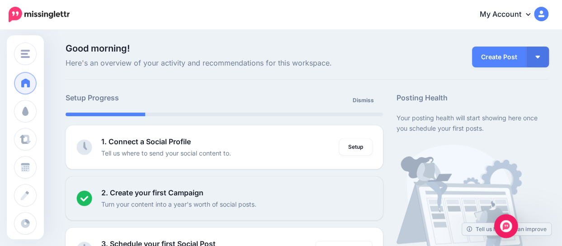
click at [505, 231] on div "Open Intercom Messenger" at bounding box center [506, 226] width 24 height 24
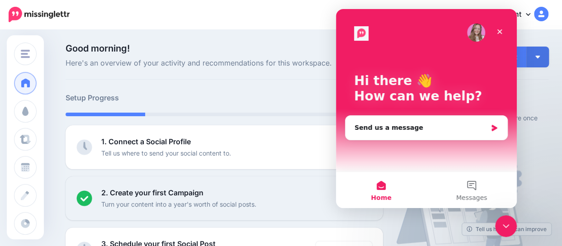
scroll to position [0, 0]
click at [419, 123] on div "Send us a message" at bounding box center [420, 127] width 132 height 9
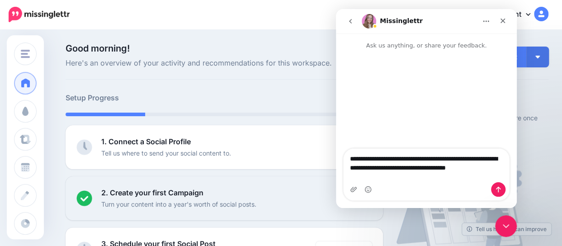
type textarea "**********"
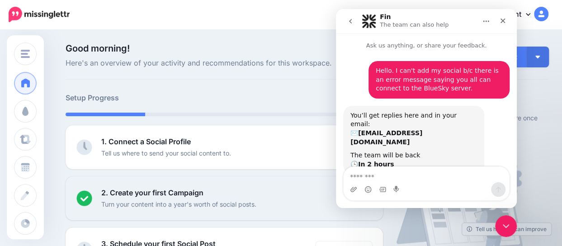
scroll to position [8, 0]
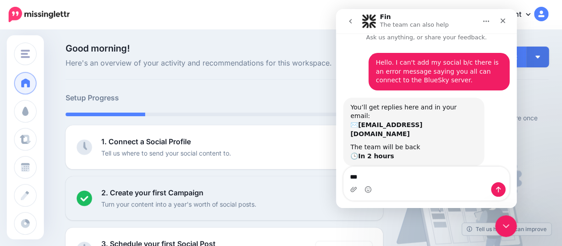
type textarea "****"
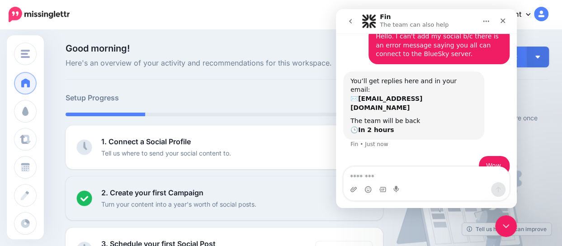
scroll to position [35, 0]
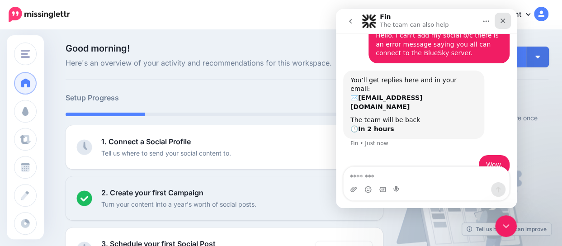
click at [503, 22] on icon "Close" at bounding box center [502, 21] width 5 height 5
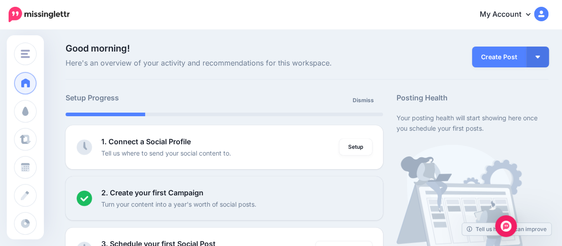
click at [354, 149] on link "Setup" at bounding box center [355, 147] width 33 height 16
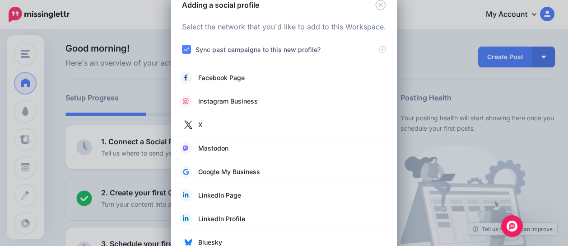
scroll to position [44, 0]
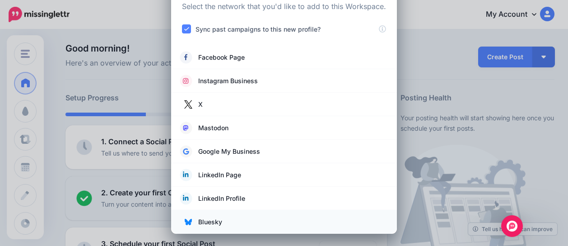
click at [208, 225] on span "Bluesky" at bounding box center [210, 221] width 24 height 11
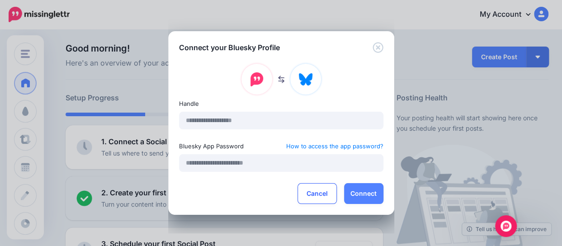
click at [306, 84] on img at bounding box center [305, 79] width 14 height 15
click at [230, 122] on input "text" at bounding box center [281, 121] width 204 height 18
type input "**********"
click at [239, 156] on input "text" at bounding box center [281, 163] width 204 height 18
type input "**********"
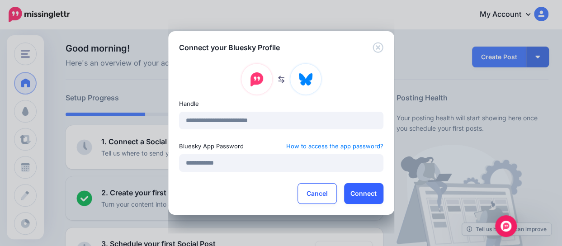
click at [368, 197] on button "Connect" at bounding box center [363, 193] width 39 height 21
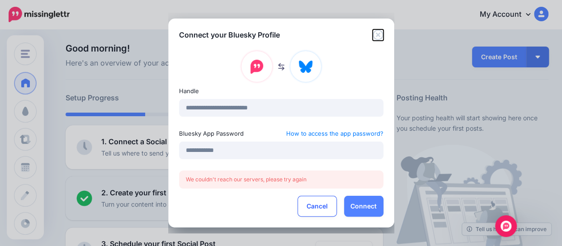
click at [377, 37] on div "Connect your Bluesky Profile" at bounding box center [281, 30] width 226 height 22
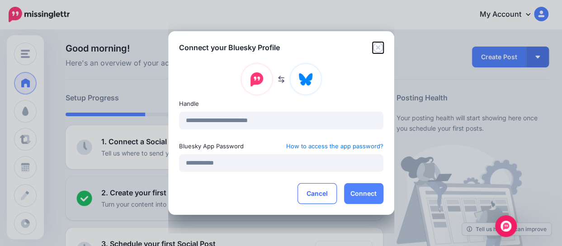
click at [381, 46] on icon "Close" at bounding box center [377, 47] width 11 height 11
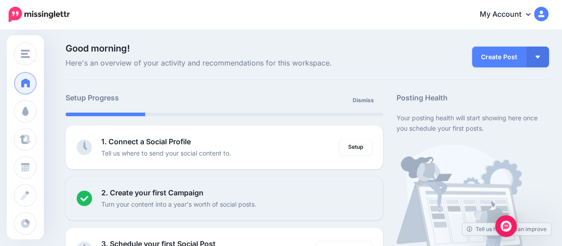
click at [545, 11] on img at bounding box center [541, 14] width 14 height 14
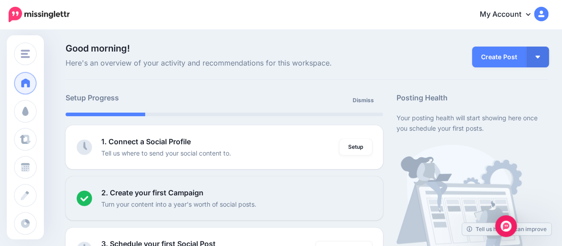
drag, startPoint x: 545, startPoint y: 59, endPoint x: 364, endPoint y: 42, distance: 182.0
click at [545, 53] on button "button" at bounding box center [537, 57] width 23 height 21
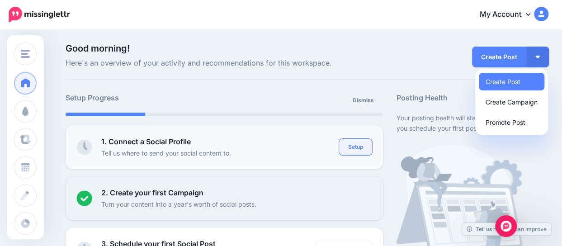
click at [357, 149] on link "Setup" at bounding box center [355, 147] width 33 height 16
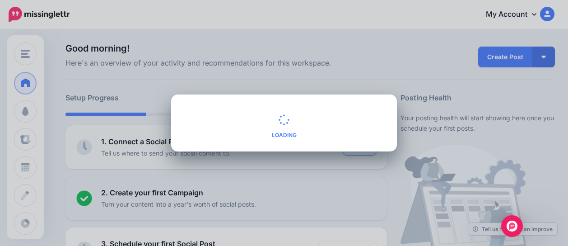
scroll to position [0, 0]
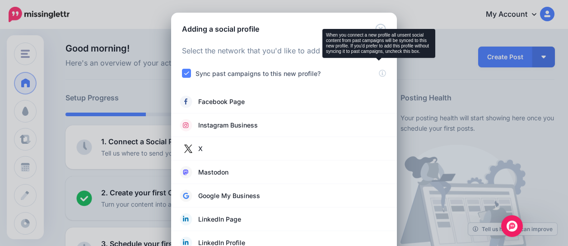
click at [379, 72] on icon at bounding box center [382, 71] width 7 height 7
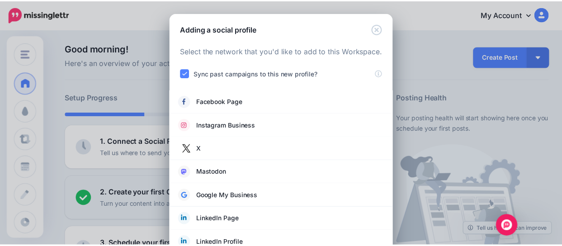
scroll to position [44, 0]
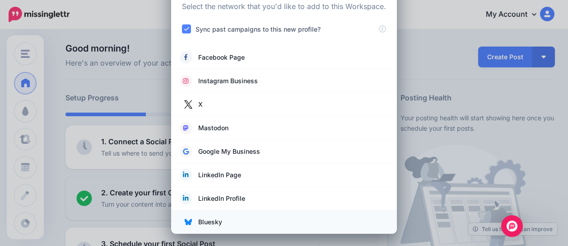
click at [206, 219] on span "Bluesky" at bounding box center [210, 221] width 24 height 11
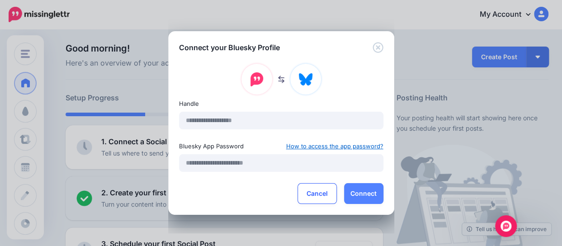
click at [317, 149] on link "How to access the app password?" at bounding box center [334, 145] width 97 height 11
click at [249, 124] on input "text" at bounding box center [281, 121] width 204 height 18
type input "**********"
click at [248, 167] on input "text" at bounding box center [281, 163] width 204 height 18
paste input "**********"
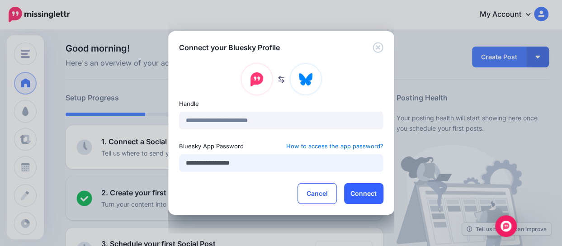
type input "**********"
click at [373, 191] on button "Connect" at bounding box center [363, 193] width 39 height 21
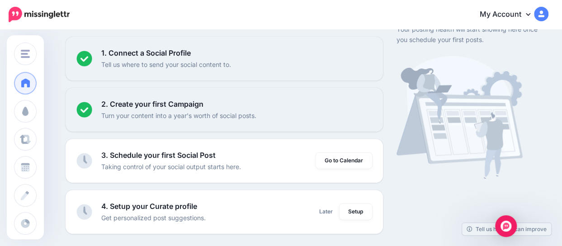
scroll to position [97, 0]
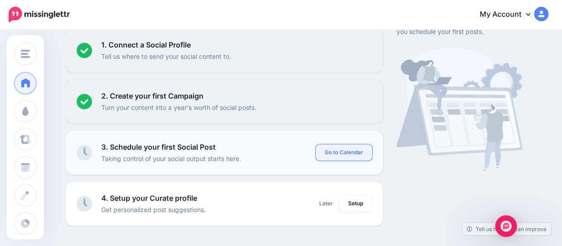
click at [336, 150] on link "Go to Calendar" at bounding box center [343, 152] width 56 height 16
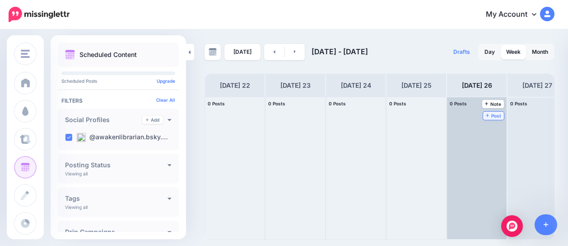
click at [491, 113] on span "Post" at bounding box center [494, 115] width 16 height 5
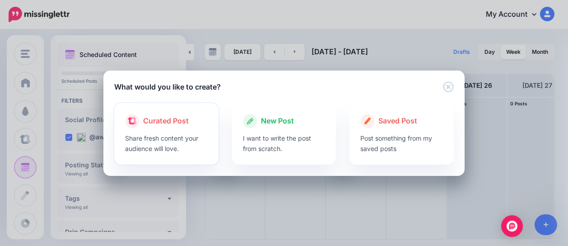
click at [205, 138] on p "Share fresh content your audience will love." at bounding box center [166, 143] width 83 height 21
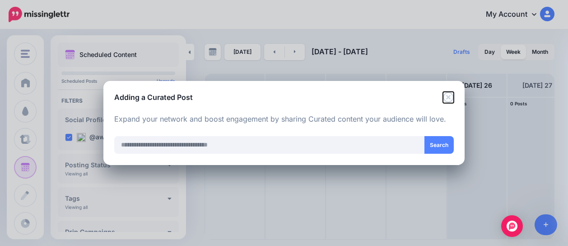
click at [447, 98] on icon "Close" at bounding box center [448, 97] width 11 height 11
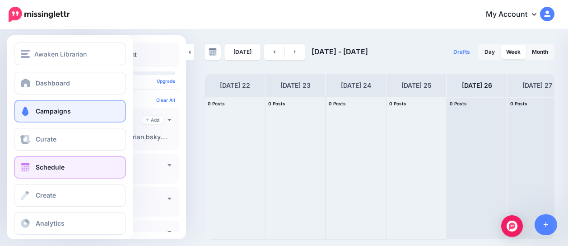
click at [44, 106] on link "Campaigns" at bounding box center [70, 111] width 112 height 23
